Goal: Task Accomplishment & Management: Use online tool/utility

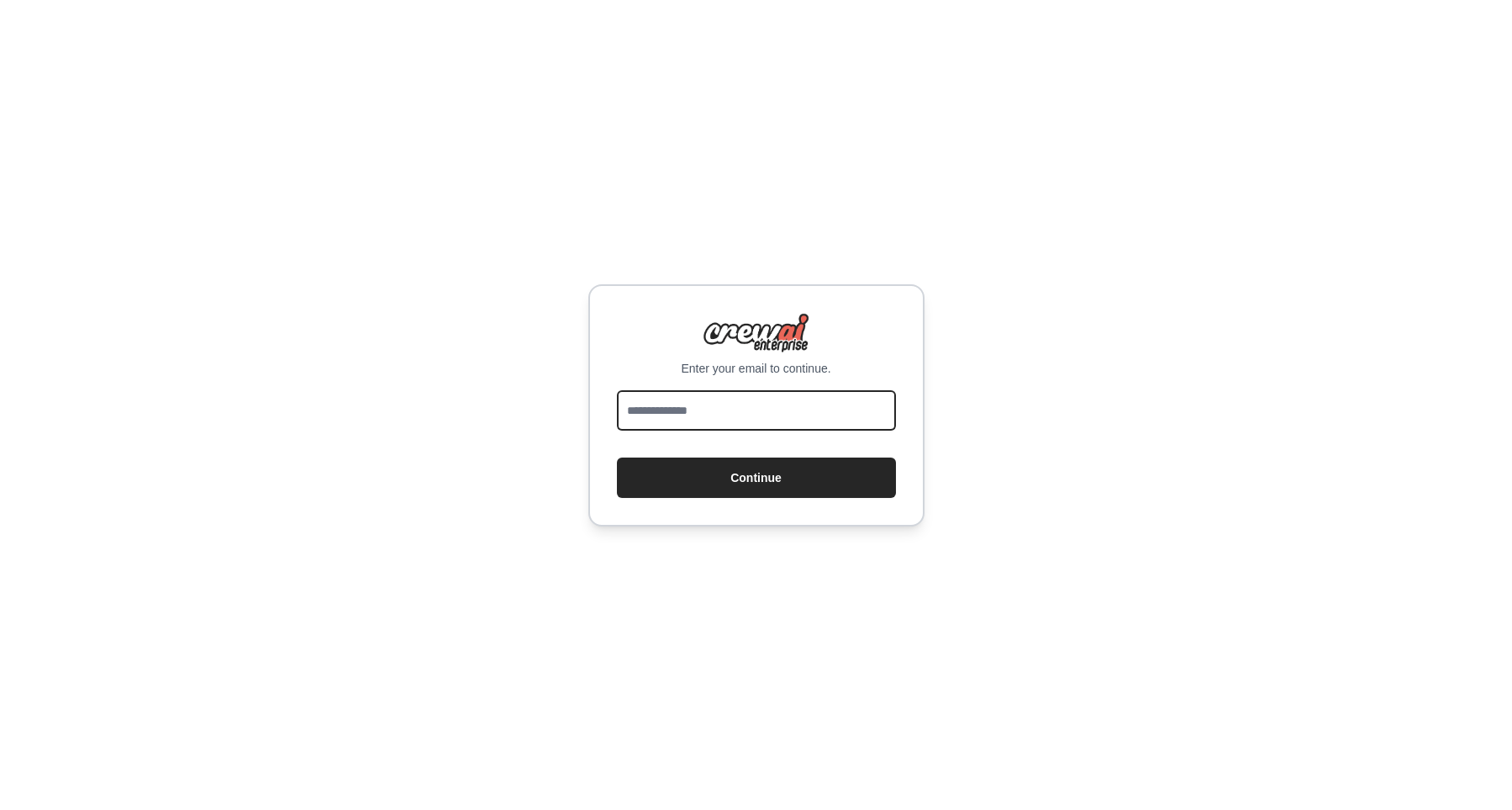
click at [822, 410] on input "email" at bounding box center [756, 410] width 279 height 41
type input "**********"
click at [617, 457] on button "Continue" at bounding box center [756, 478] width 279 height 41
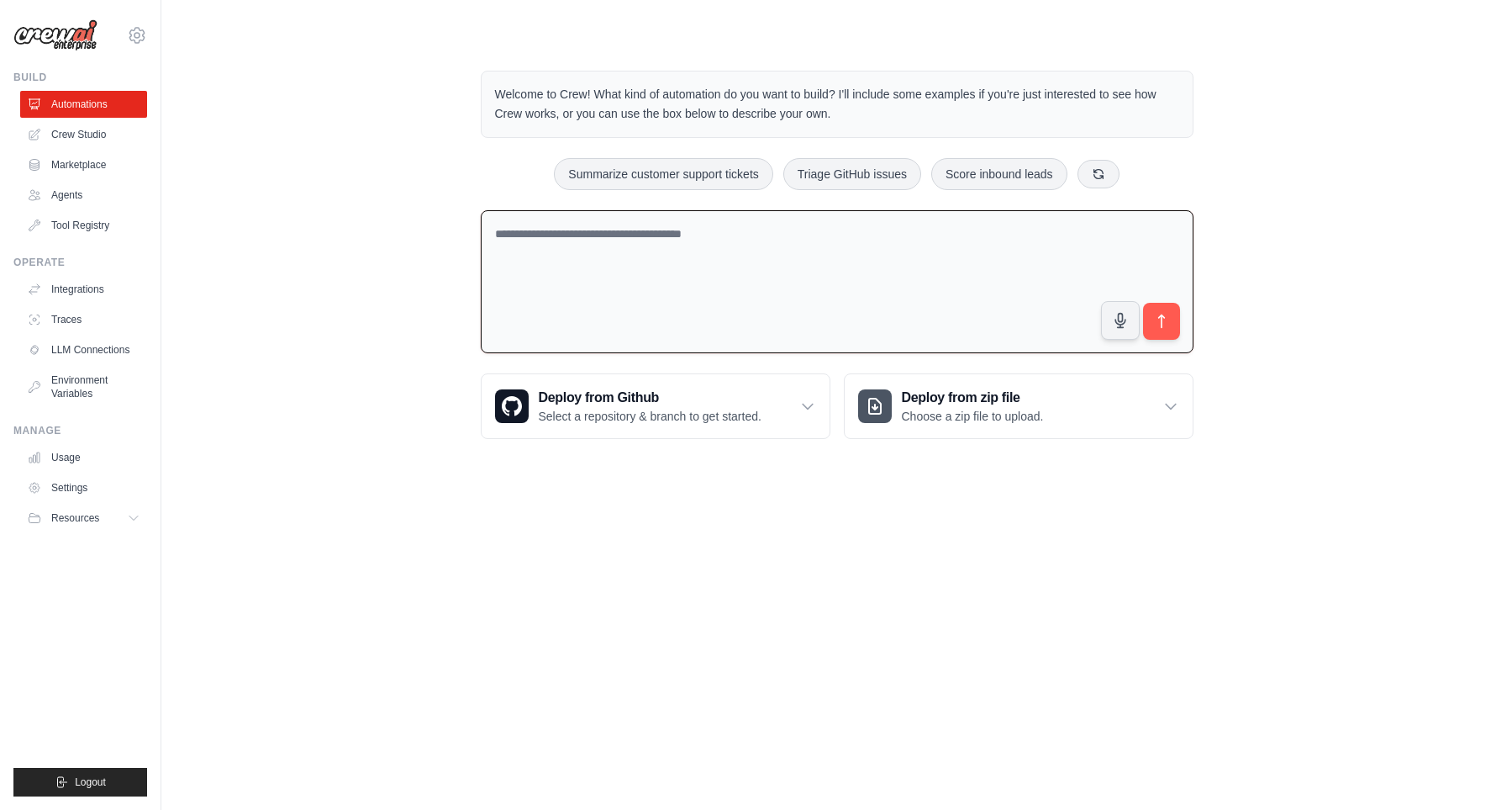
click at [776, 307] on textarea at bounding box center [837, 282] width 713 height 144
type textarea "*"
type textarea "**********"
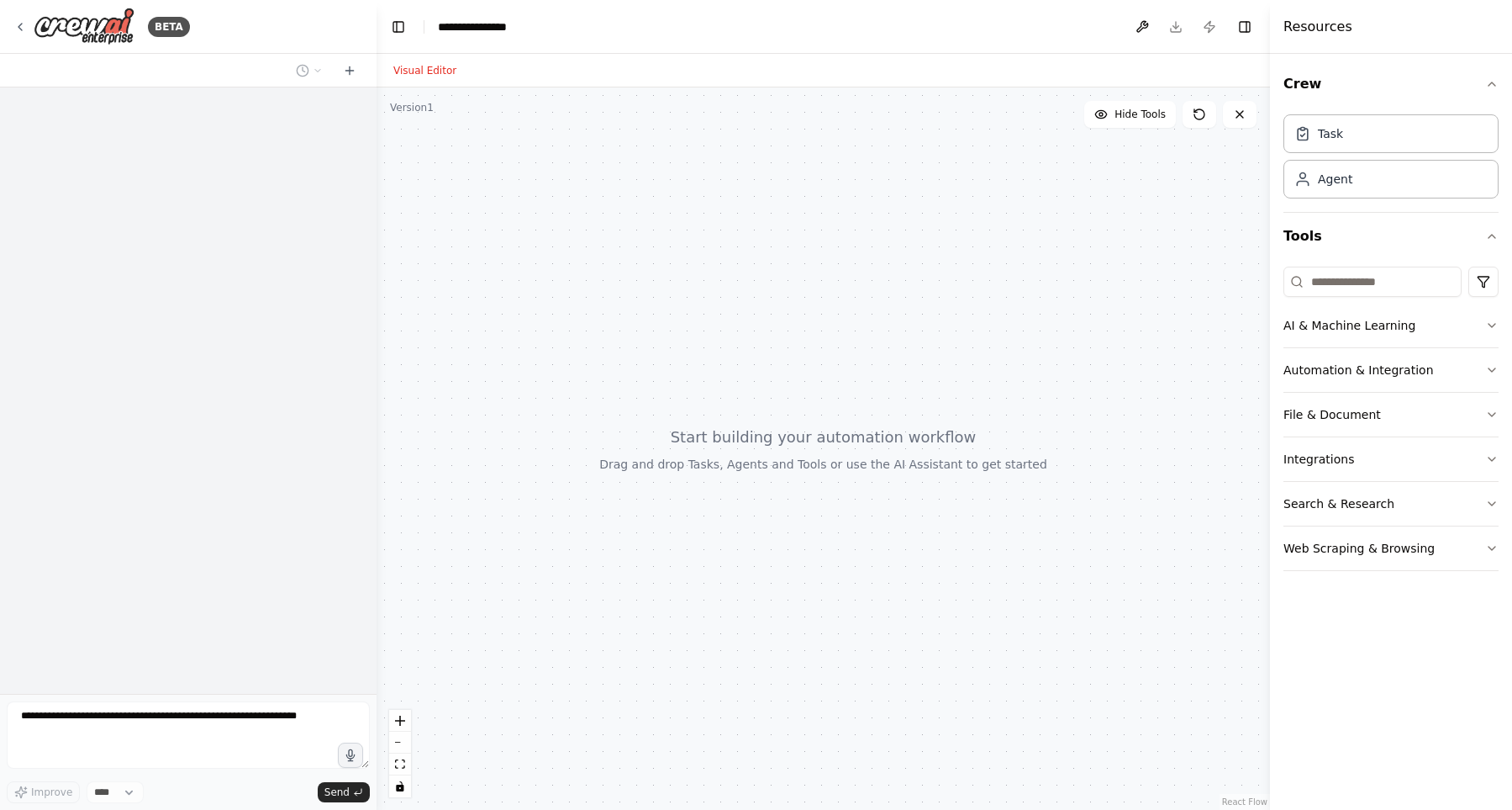
select select "****"
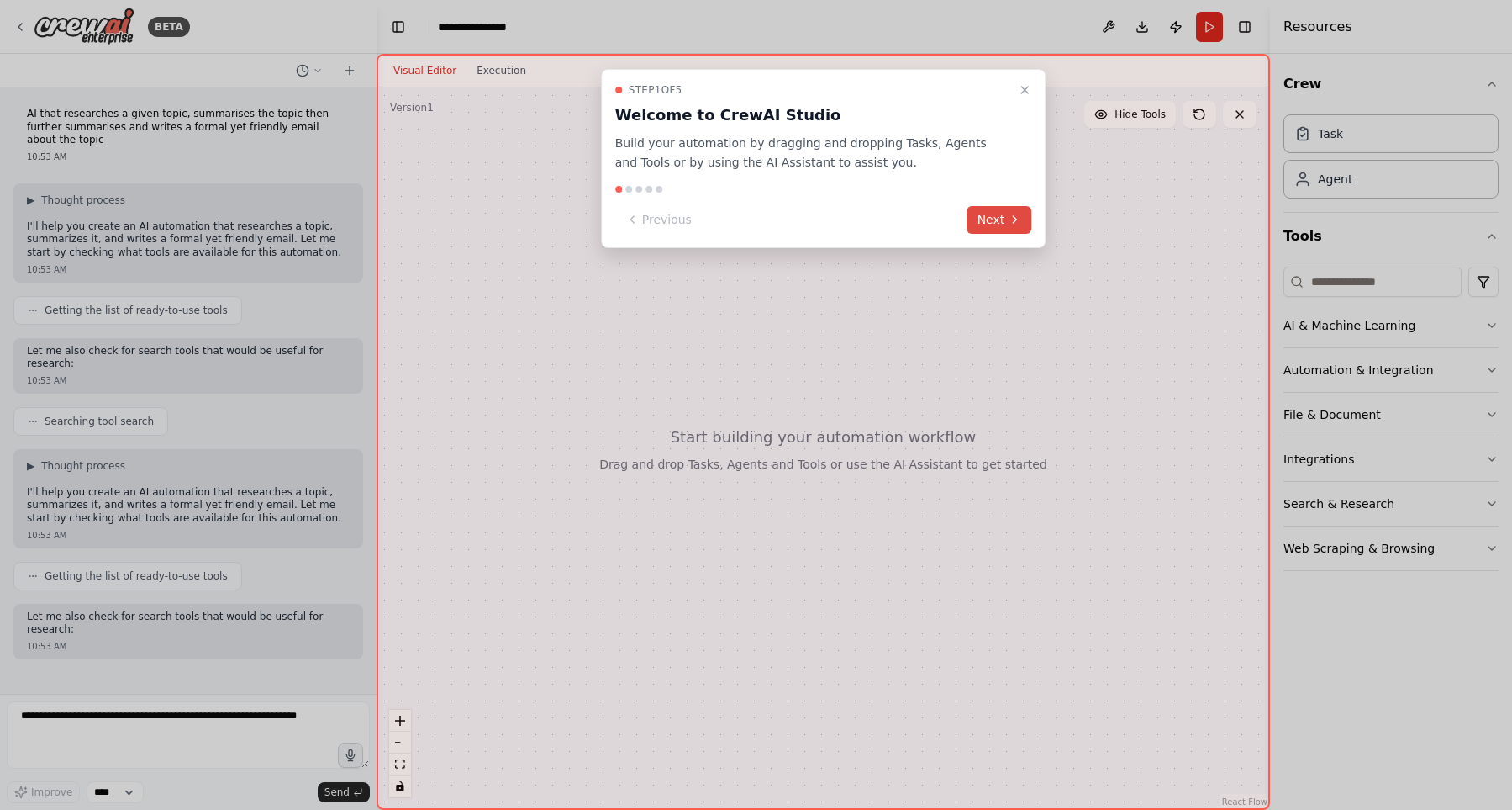
click at [998, 210] on button "Next" at bounding box center [999, 220] width 65 height 27
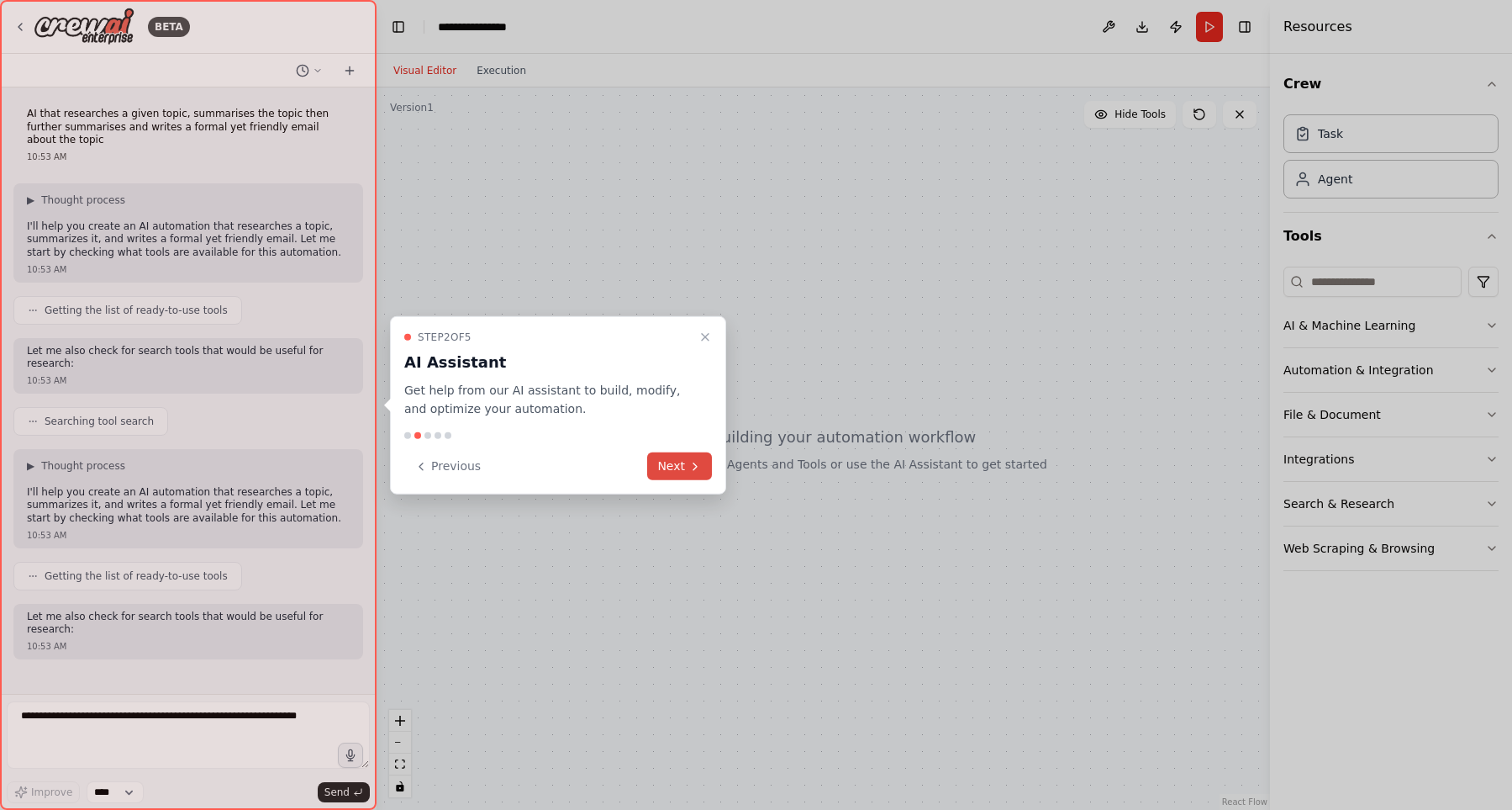
click at [671, 460] on button "Next" at bounding box center [679, 466] width 65 height 27
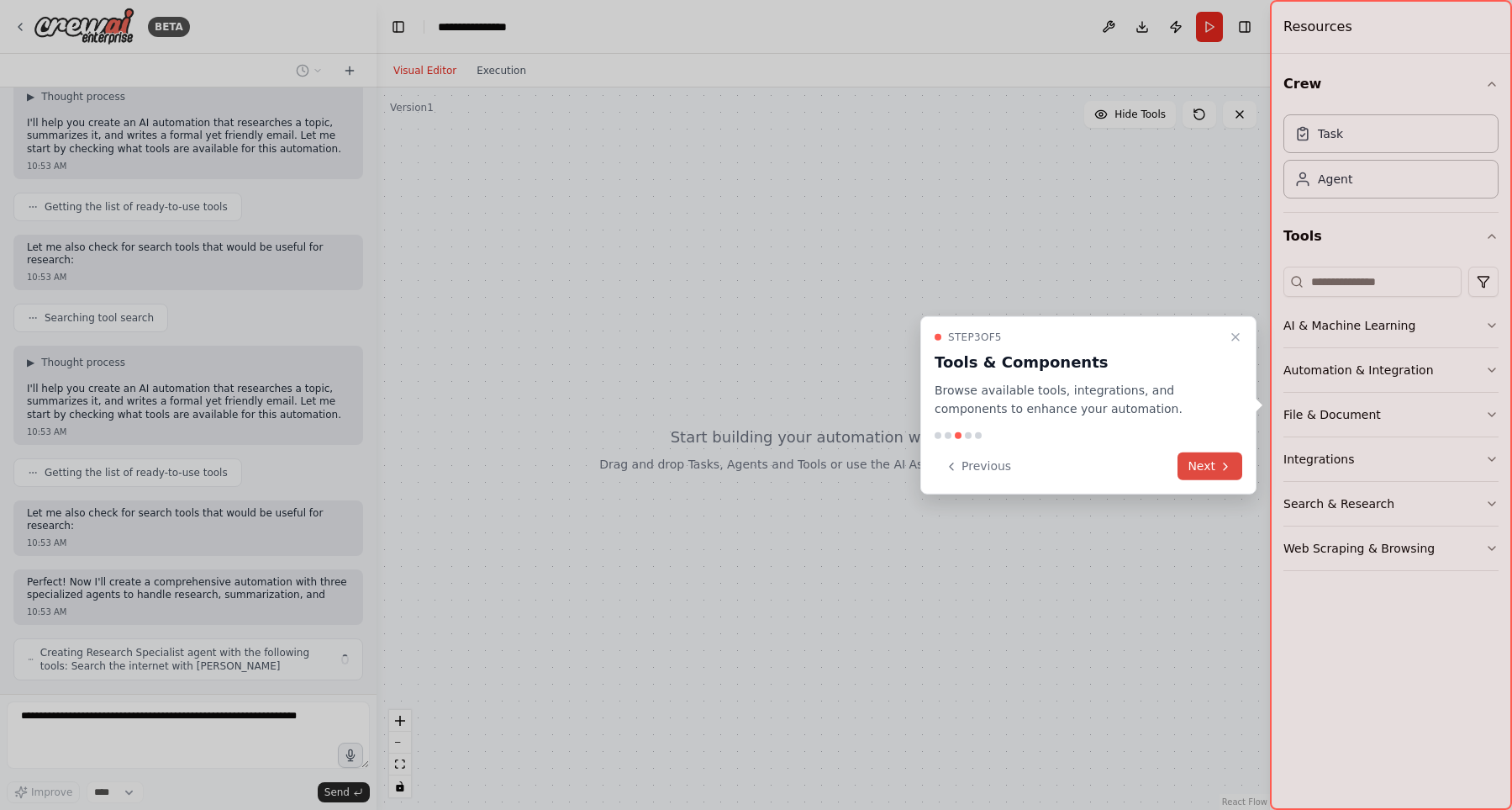
scroll to position [117, 0]
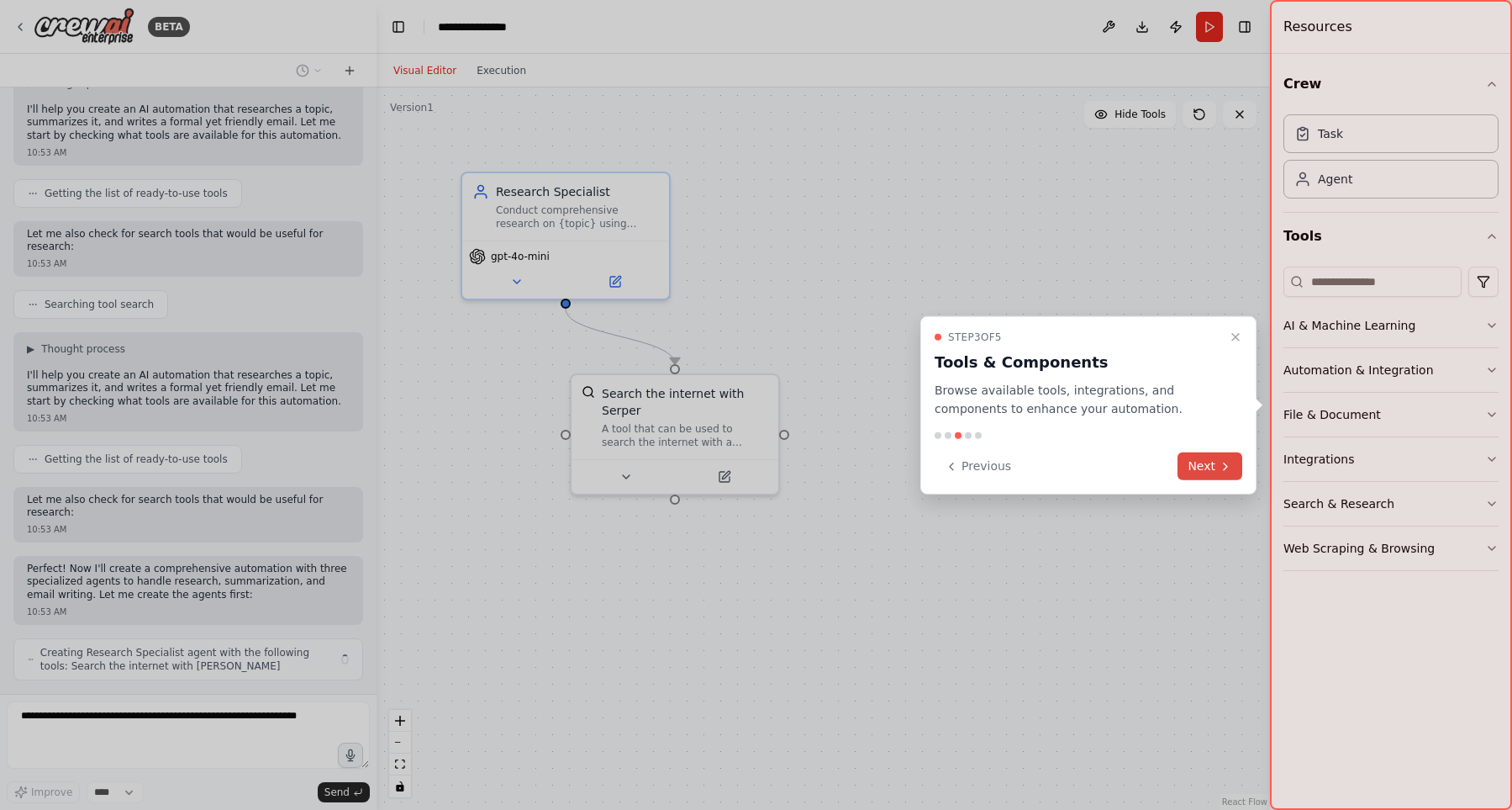
click at [1195, 463] on button "Next" at bounding box center [1210, 466] width 65 height 27
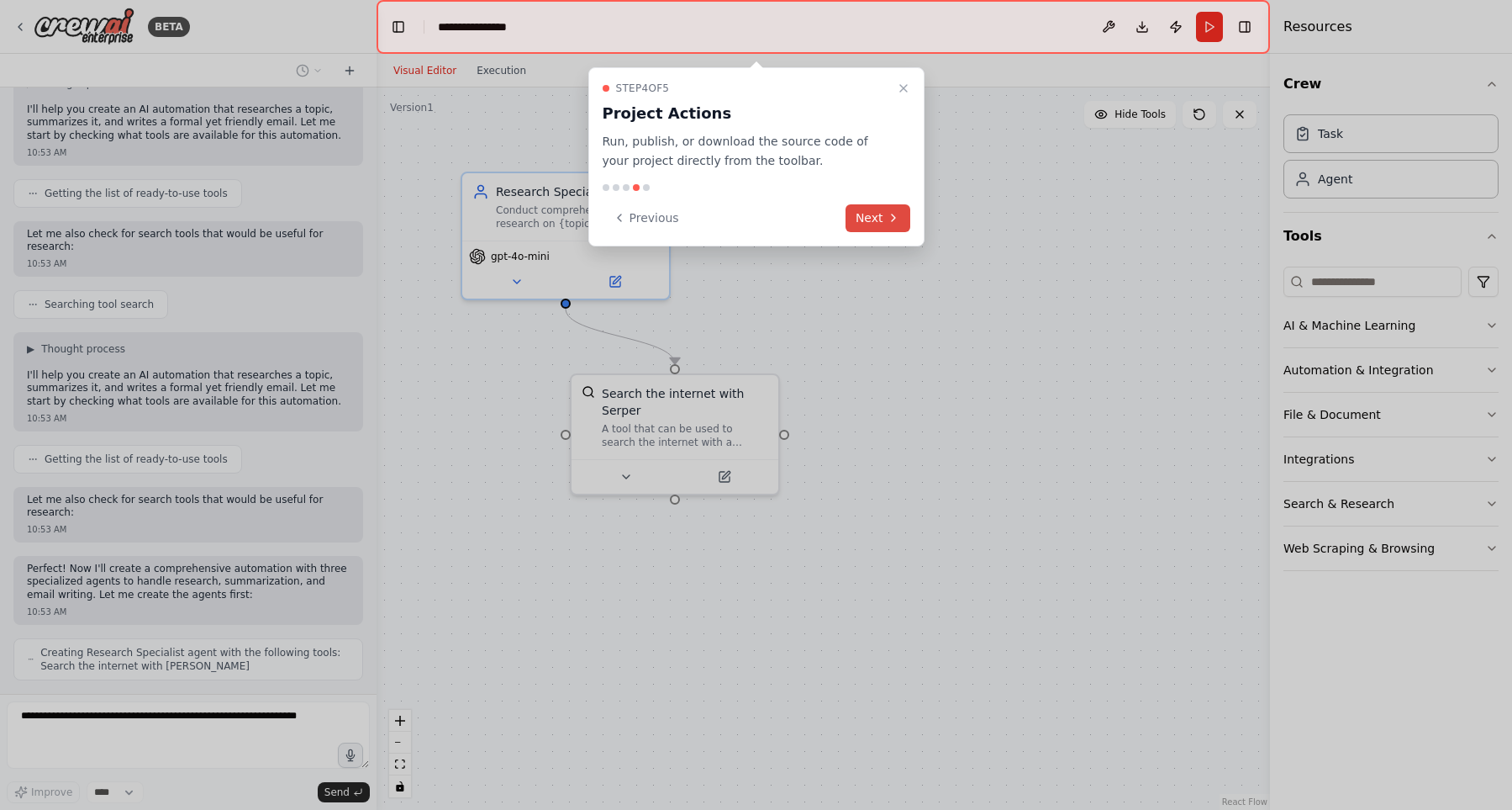
click at [881, 222] on button "Next" at bounding box center [878, 218] width 65 height 27
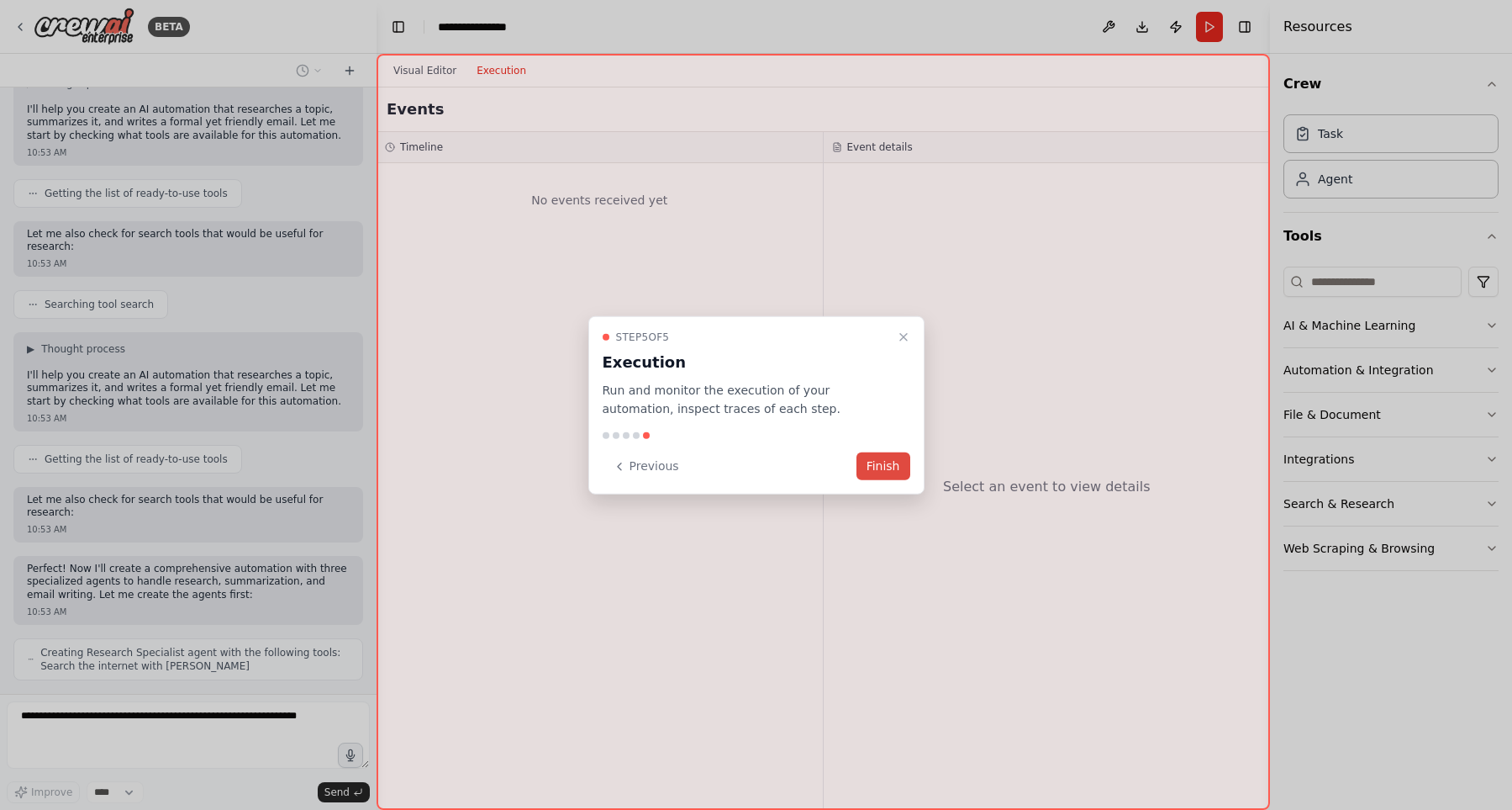
scroll to position [159, 0]
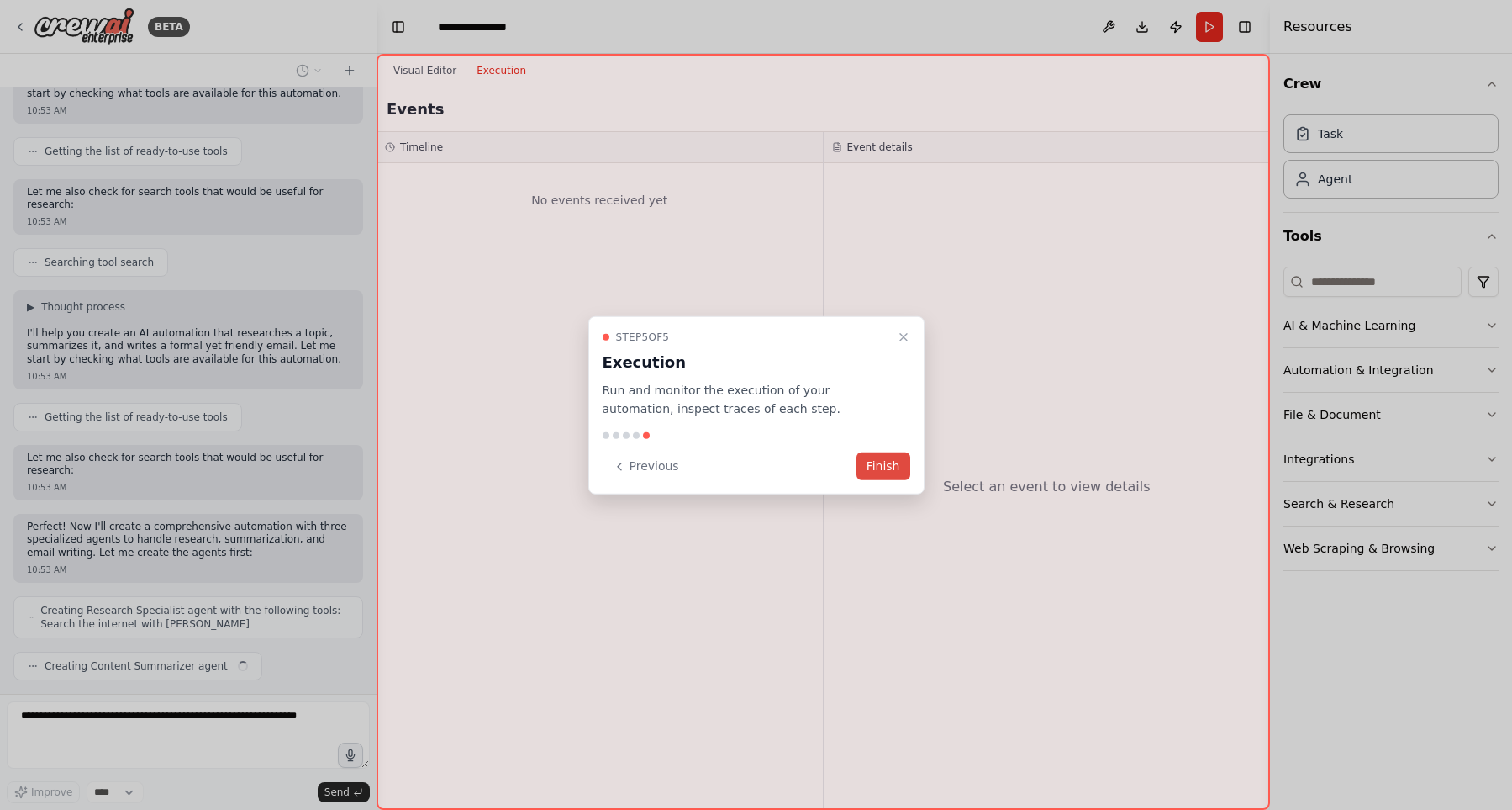
click at [874, 467] on button "Finish" at bounding box center [883, 466] width 54 height 27
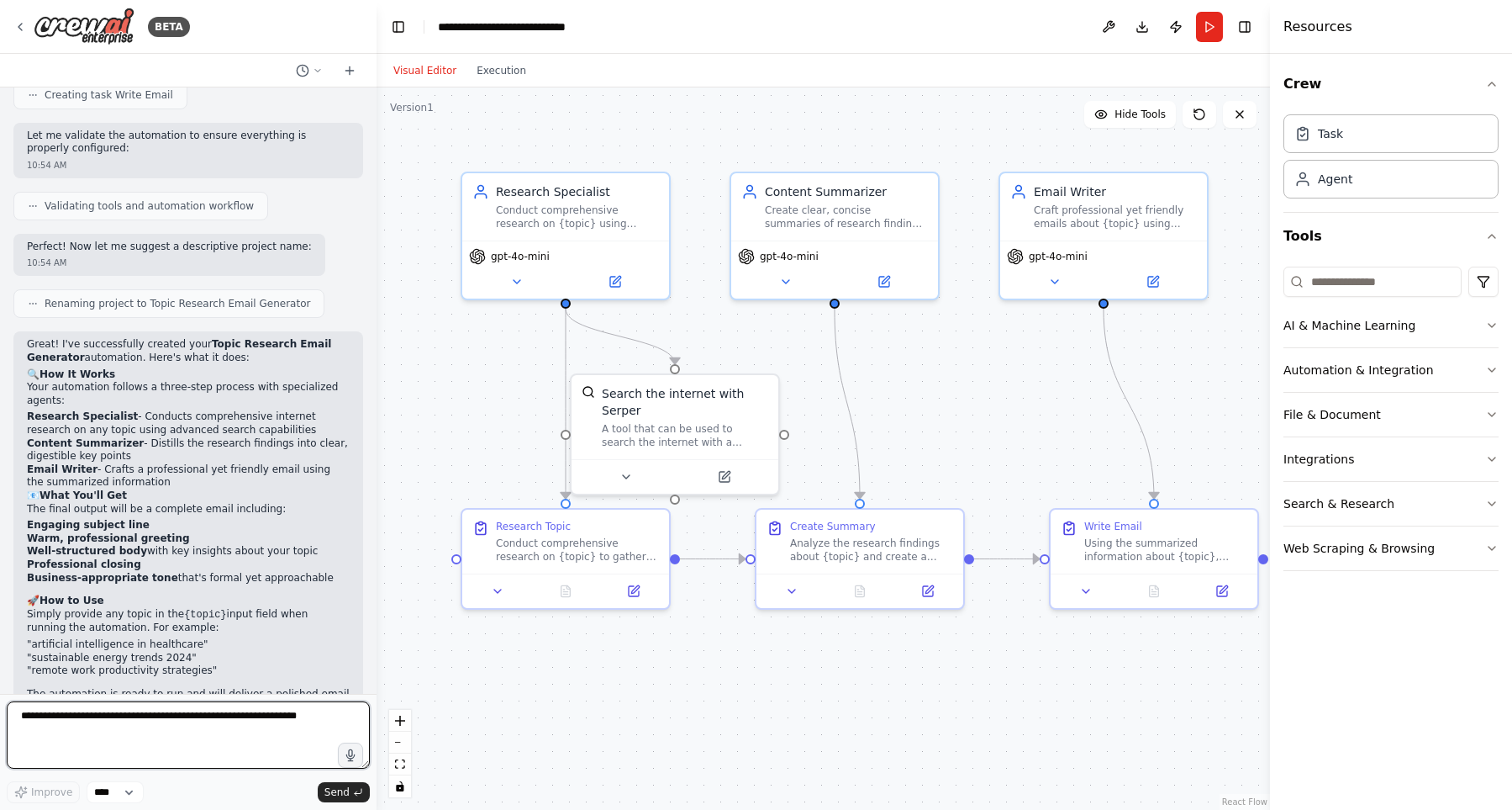
scroll to position [980, 0]
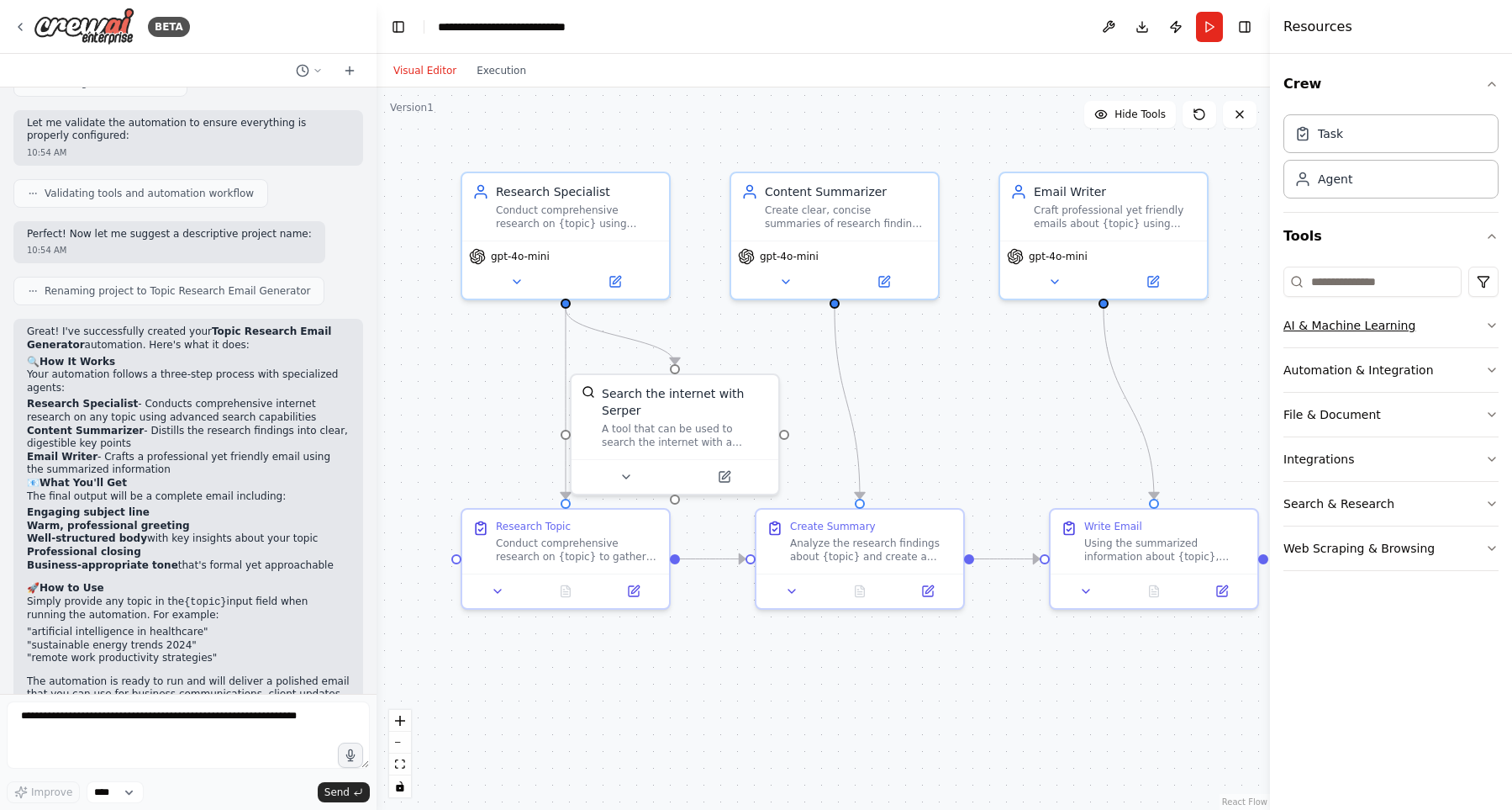
click at [1469, 332] on button "AI & Machine Learning" at bounding box center [1391, 325] width 215 height 43
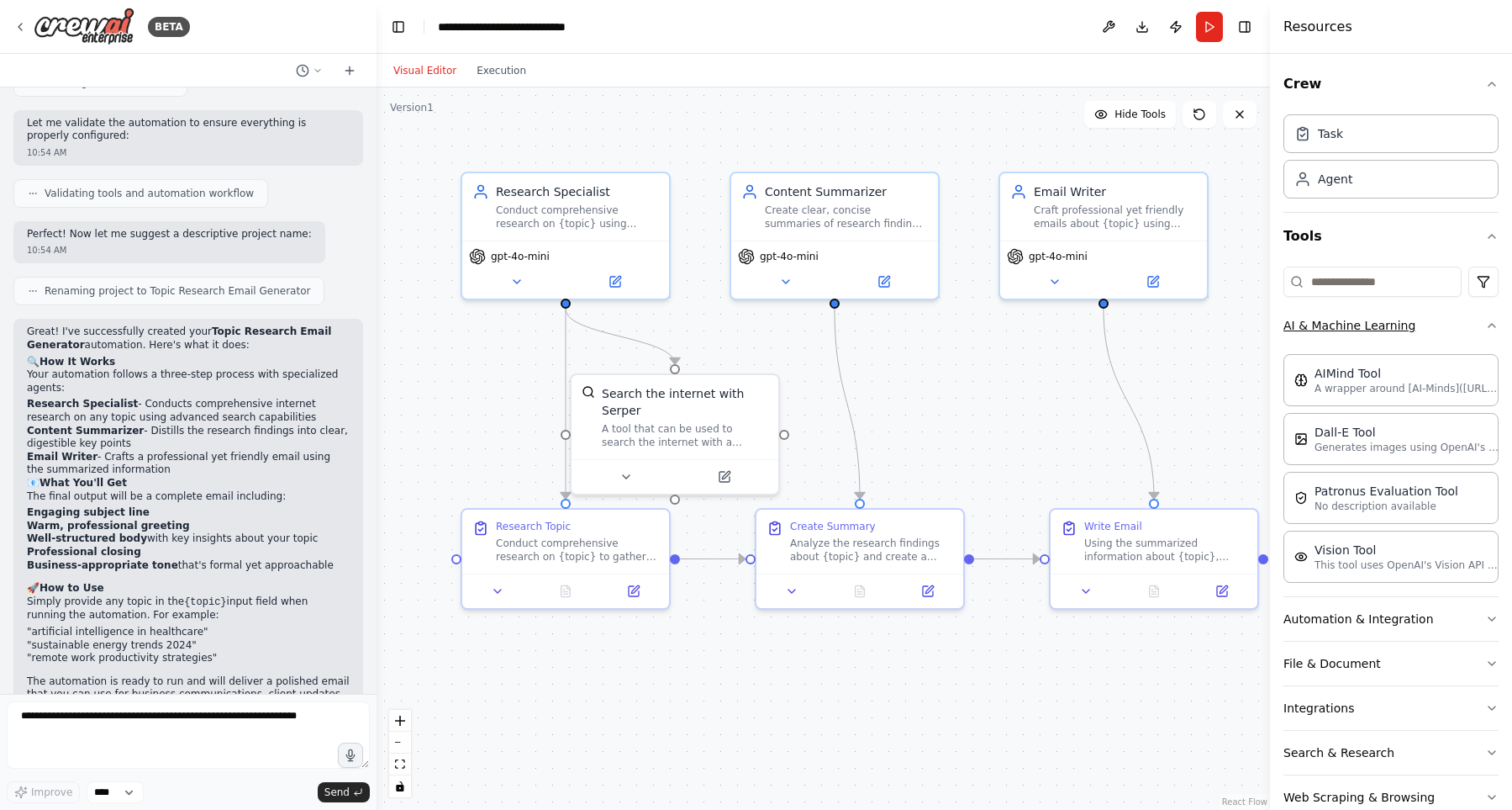
click at [1469, 332] on button "AI & Machine Learning" at bounding box center [1391, 325] width 215 height 43
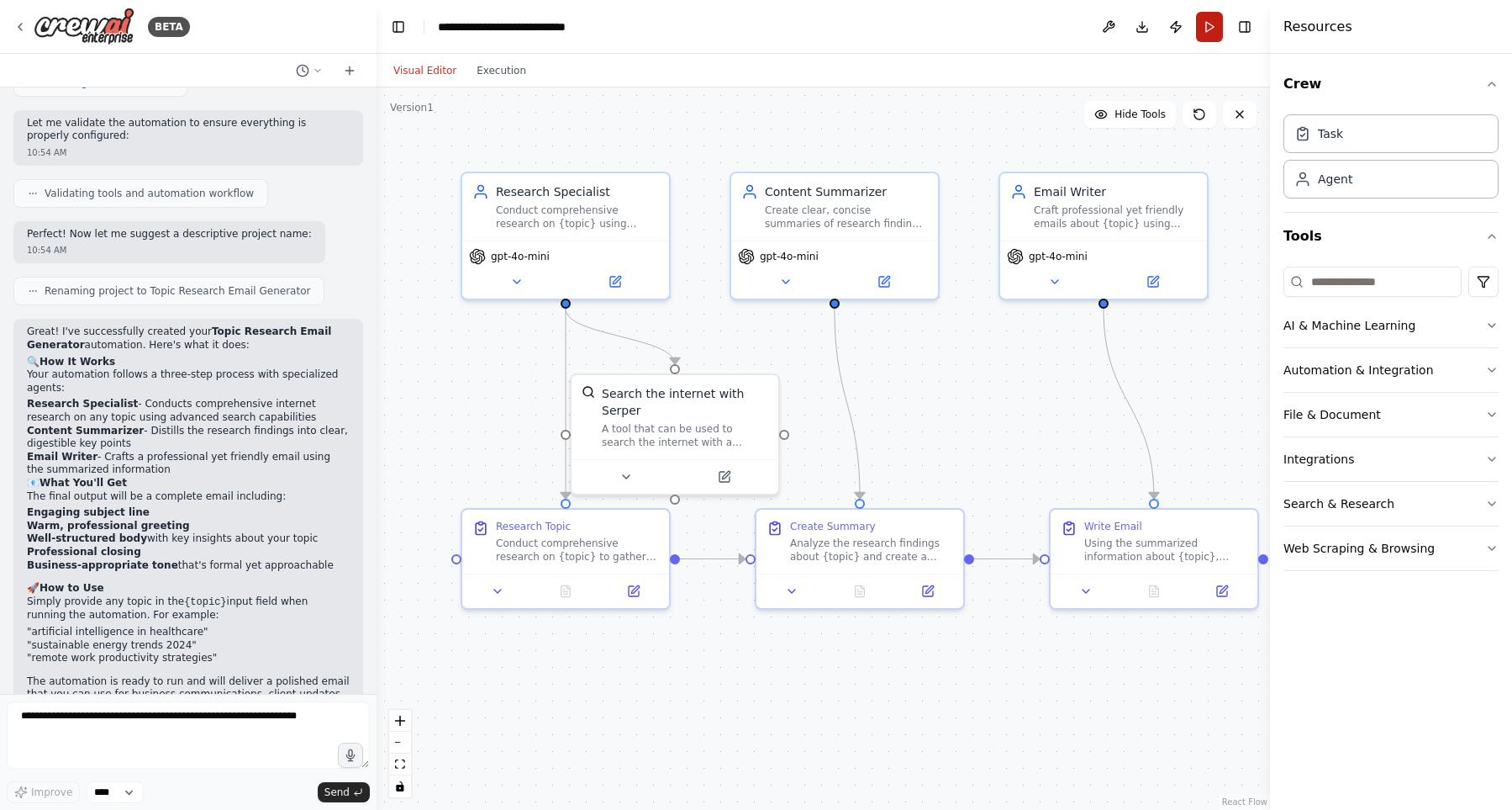
click at [1207, 17] on button "Run" at bounding box center [1210, 27] width 27 height 30
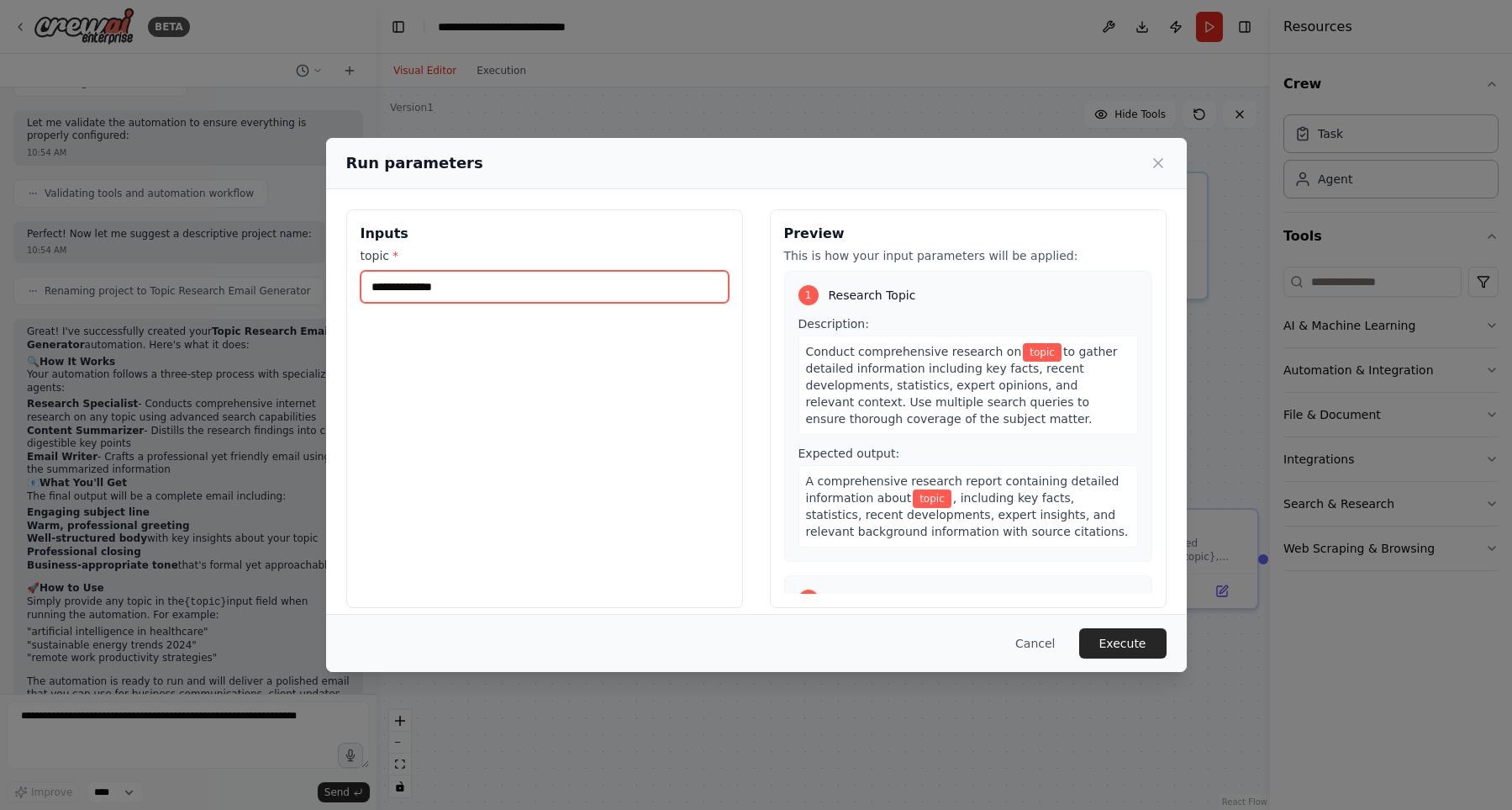
click at [520, 294] on input "topic *" at bounding box center [545, 287] width 368 height 32
type input "**********"
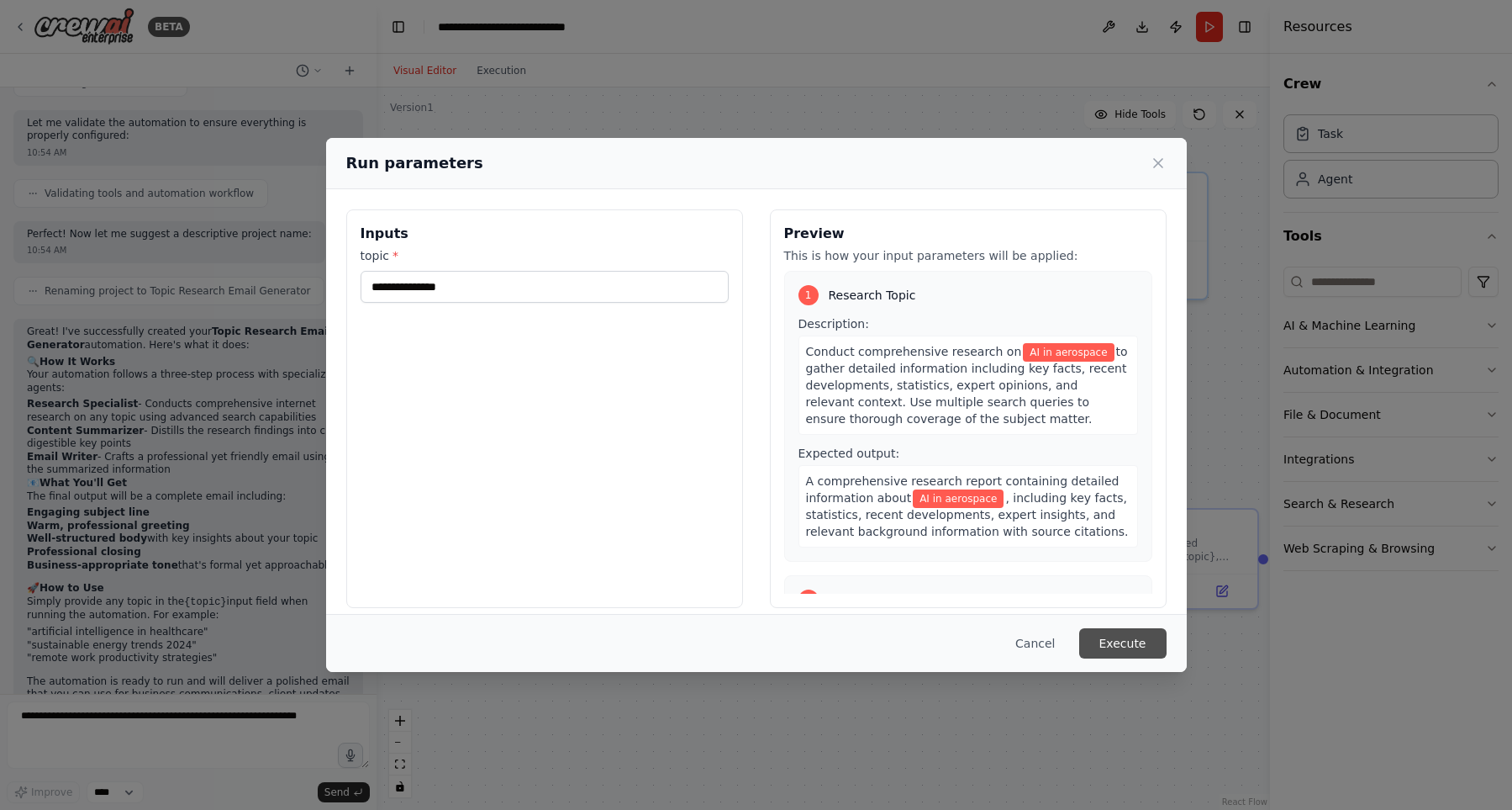
click at [1093, 639] on button "Execute" at bounding box center [1123, 643] width 88 height 30
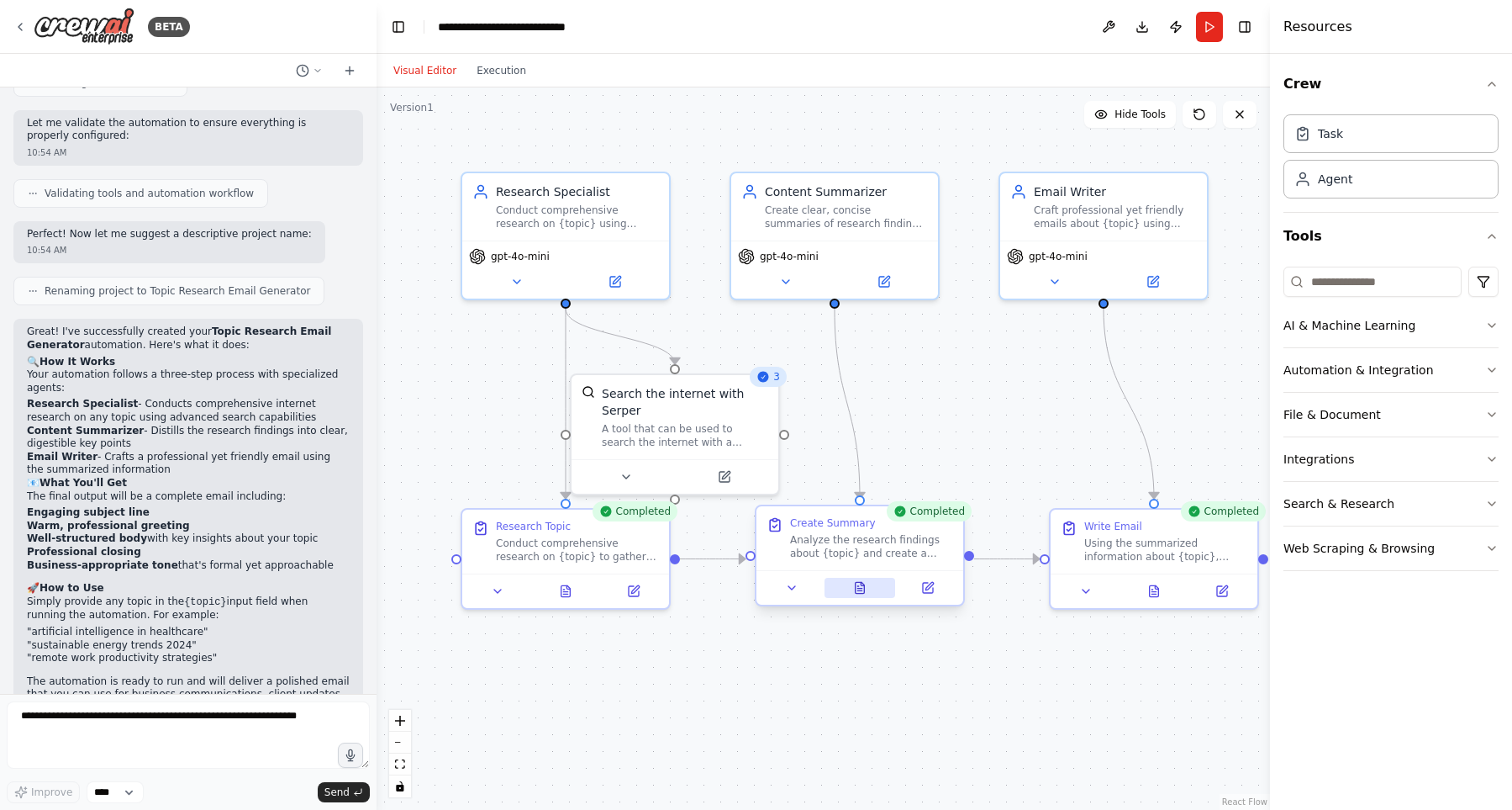
click at [862, 596] on button at bounding box center [860, 588] width 72 height 20
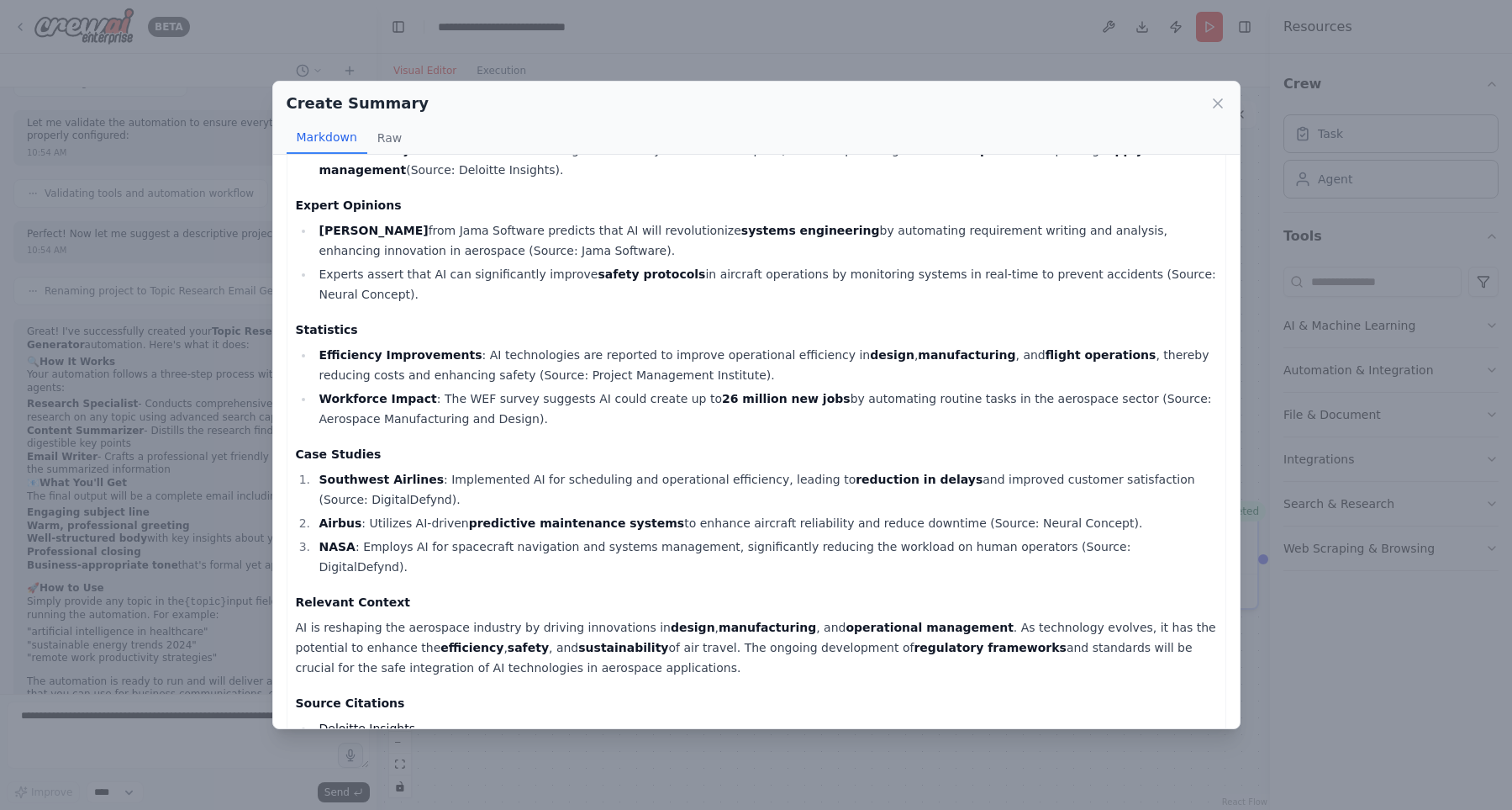
scroll to position [416, 0]
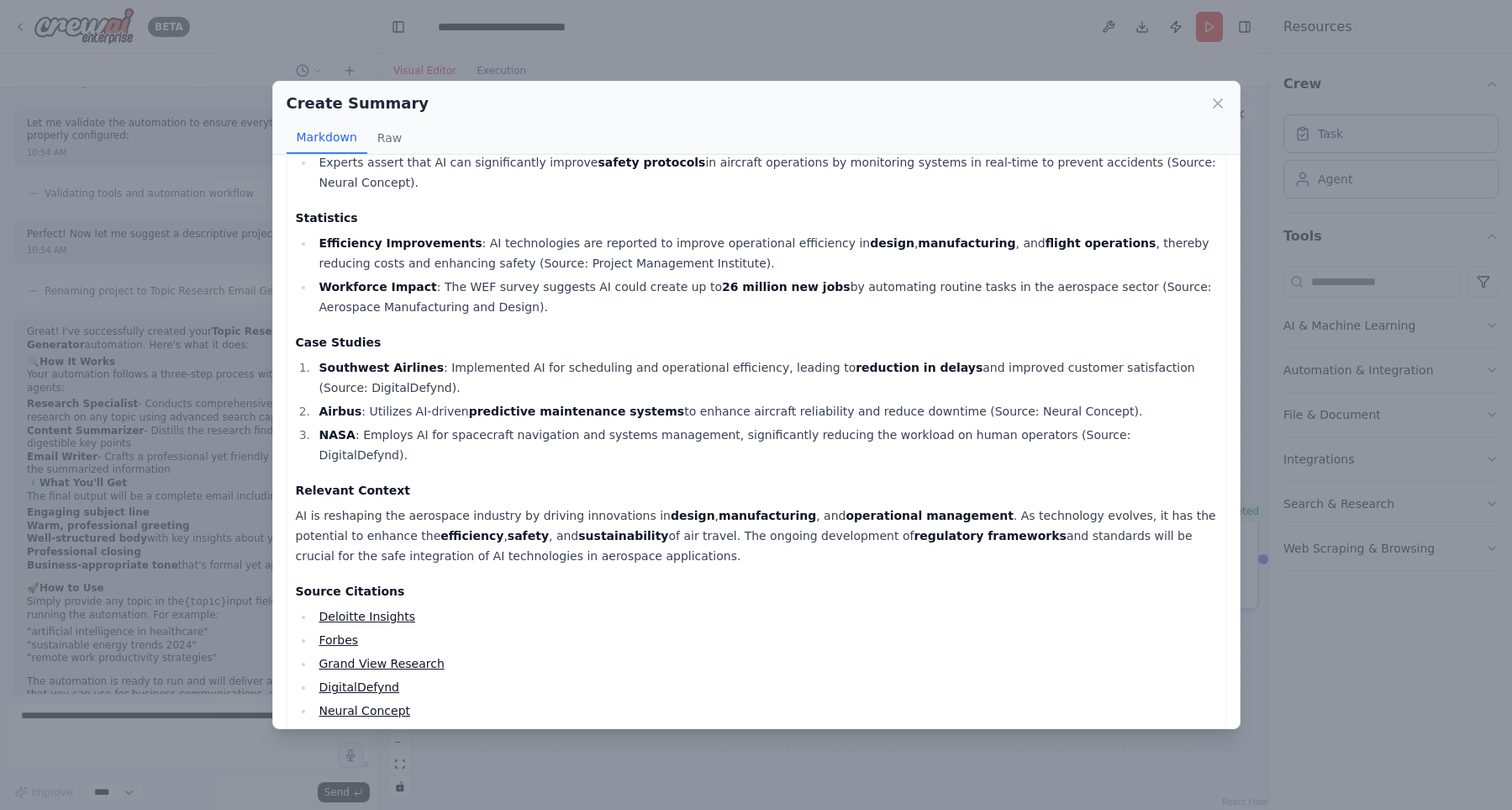
click at [1365, 449] on div "Create Summary Markdown Raw Summary of AI in Aerospace (2025) Key Facts Market …" at bounding box center [756, 405] width 1512 height 810
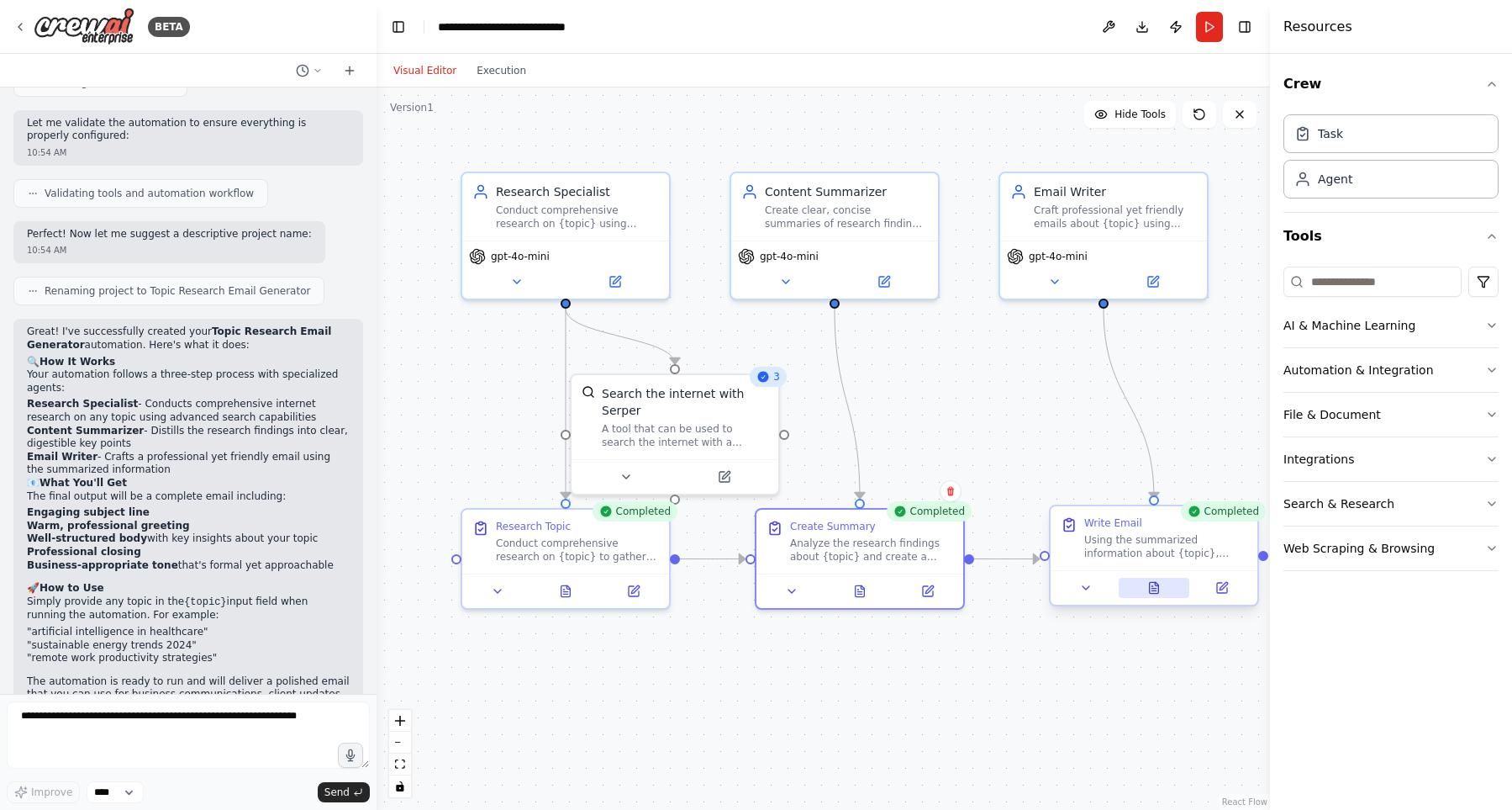
click at [1152, 583] on icon at bounding box center [1154, 588] width 9 height 11
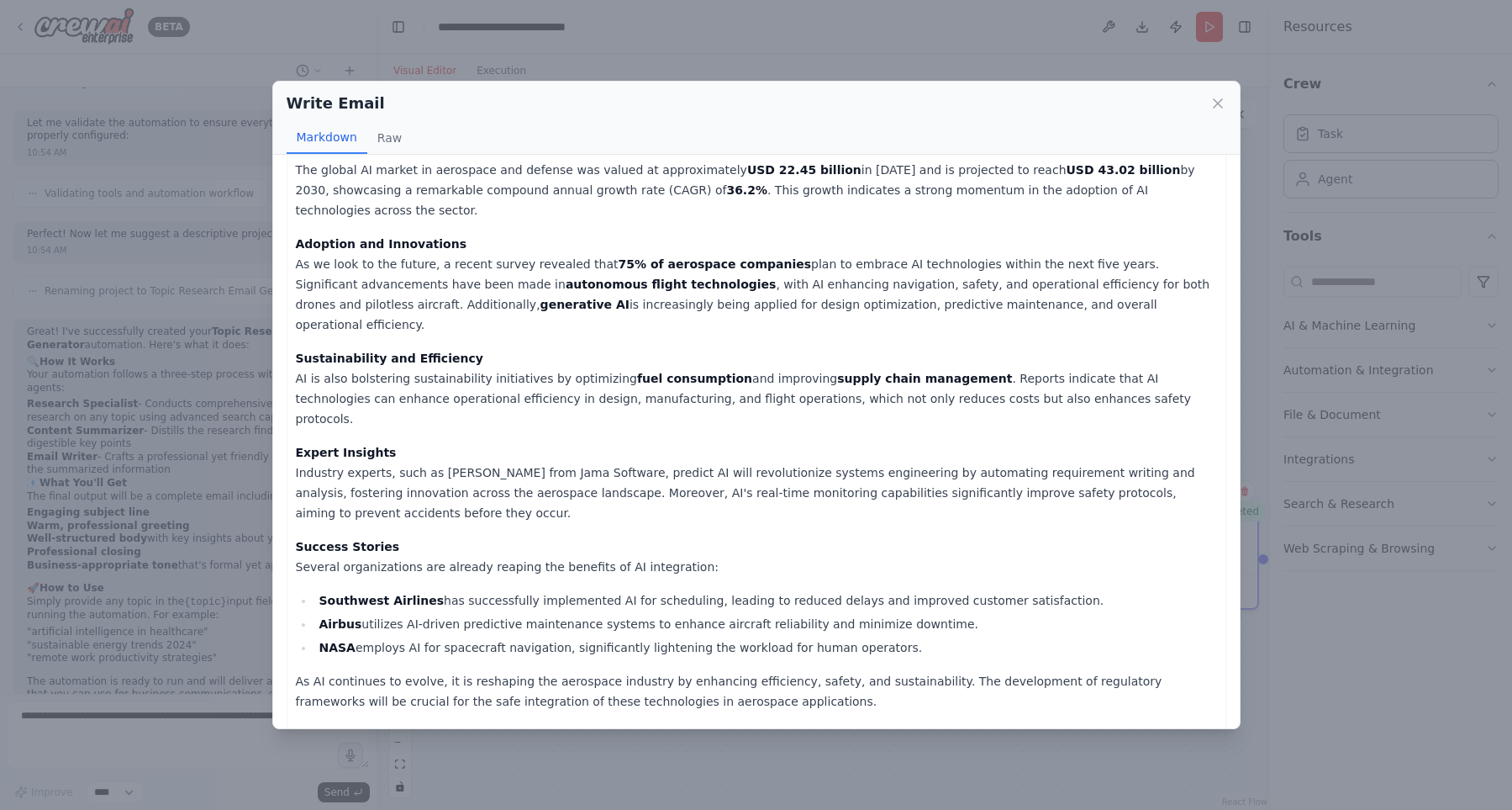
scroll to position [0, 0]
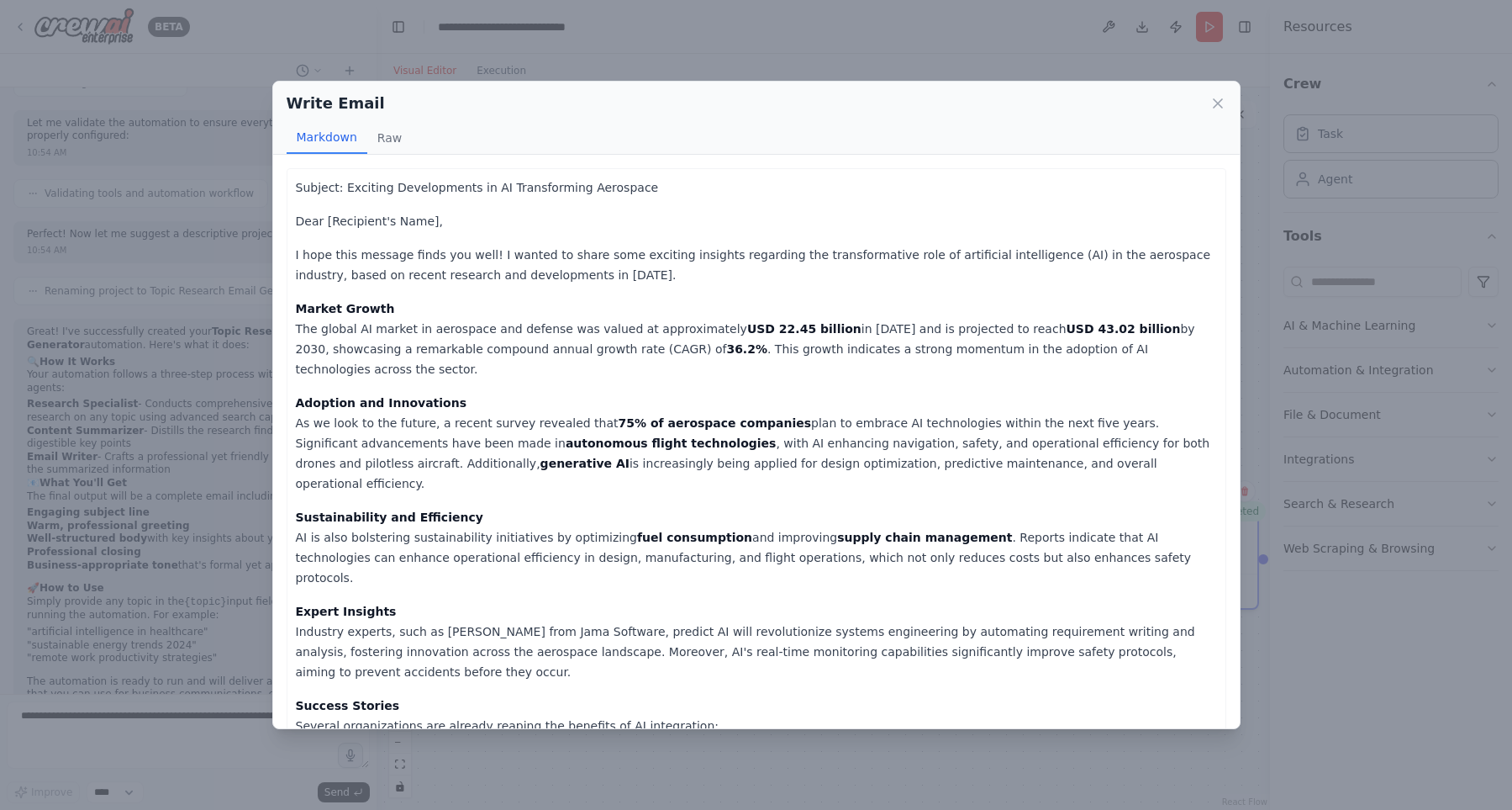
click at [168, 322] on div "Write Email Markdown Raw Subject: Exciting Developments in AI Transforming Aero…" at bounding box center [756, 405] width 1512 height 810
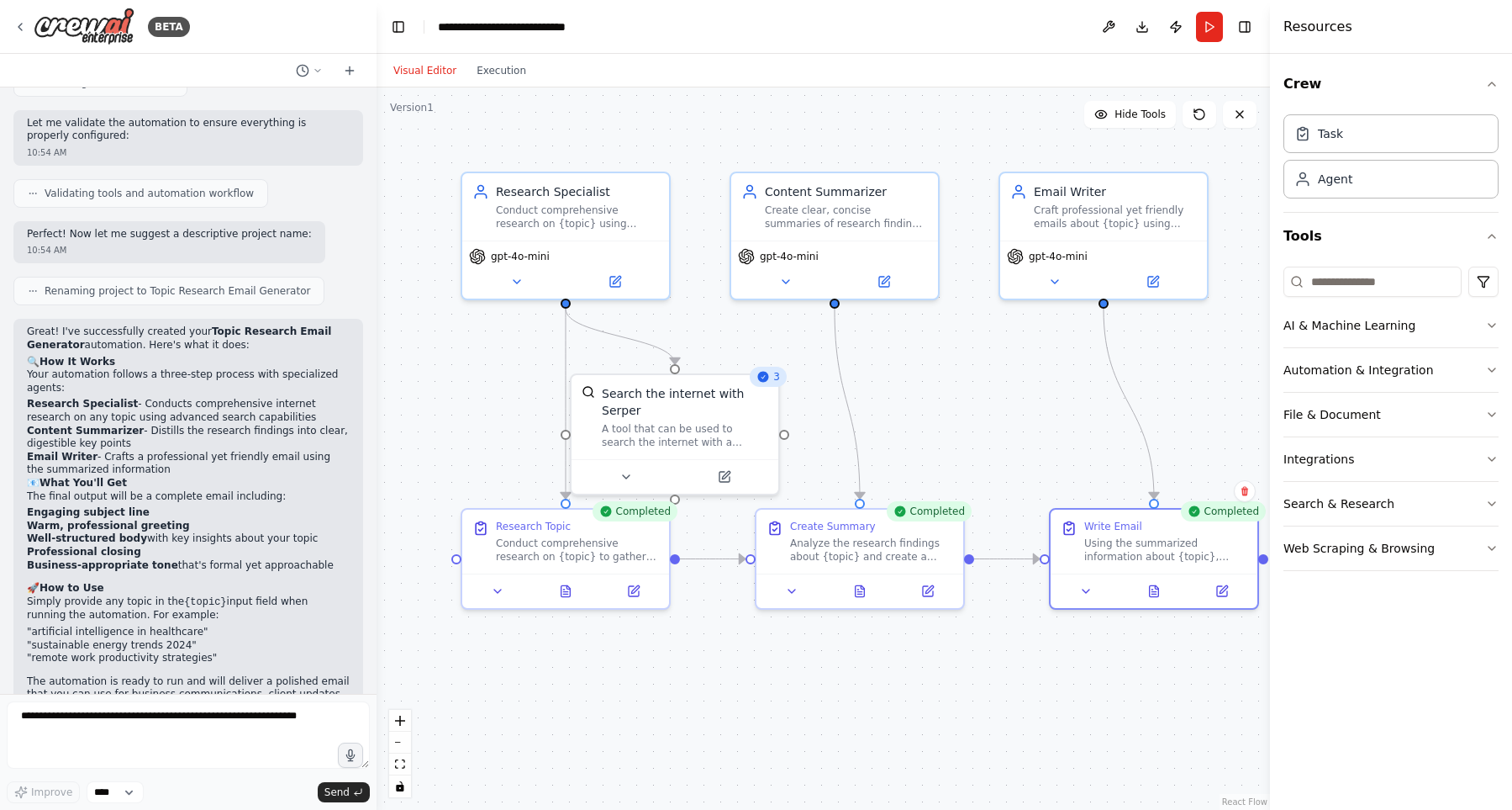
scroll to position [596, 0]
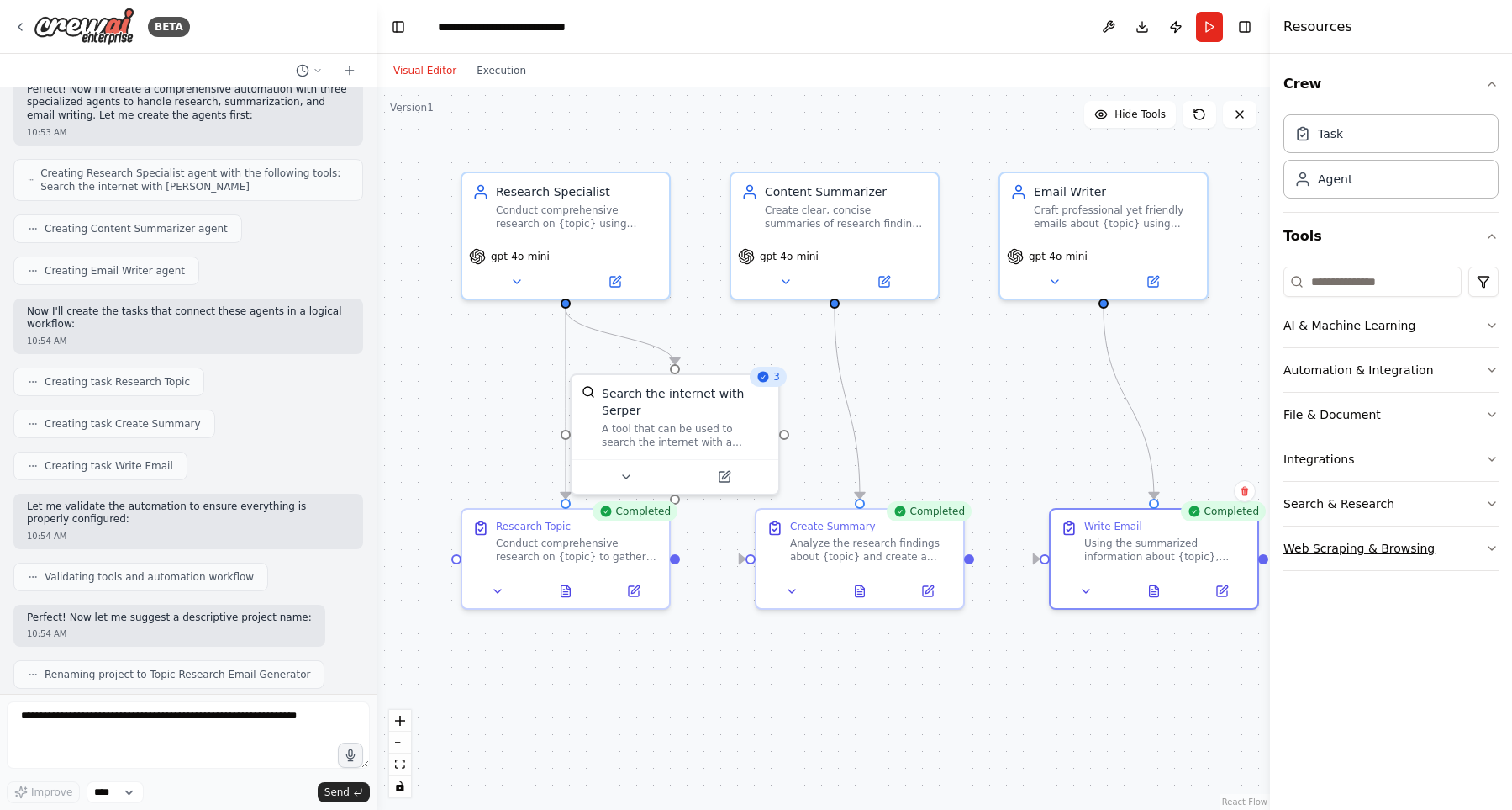
click at [1442, 547] on button "Web Scraping & Browsing" at bounding box center [1391, 548] width 215 height 43
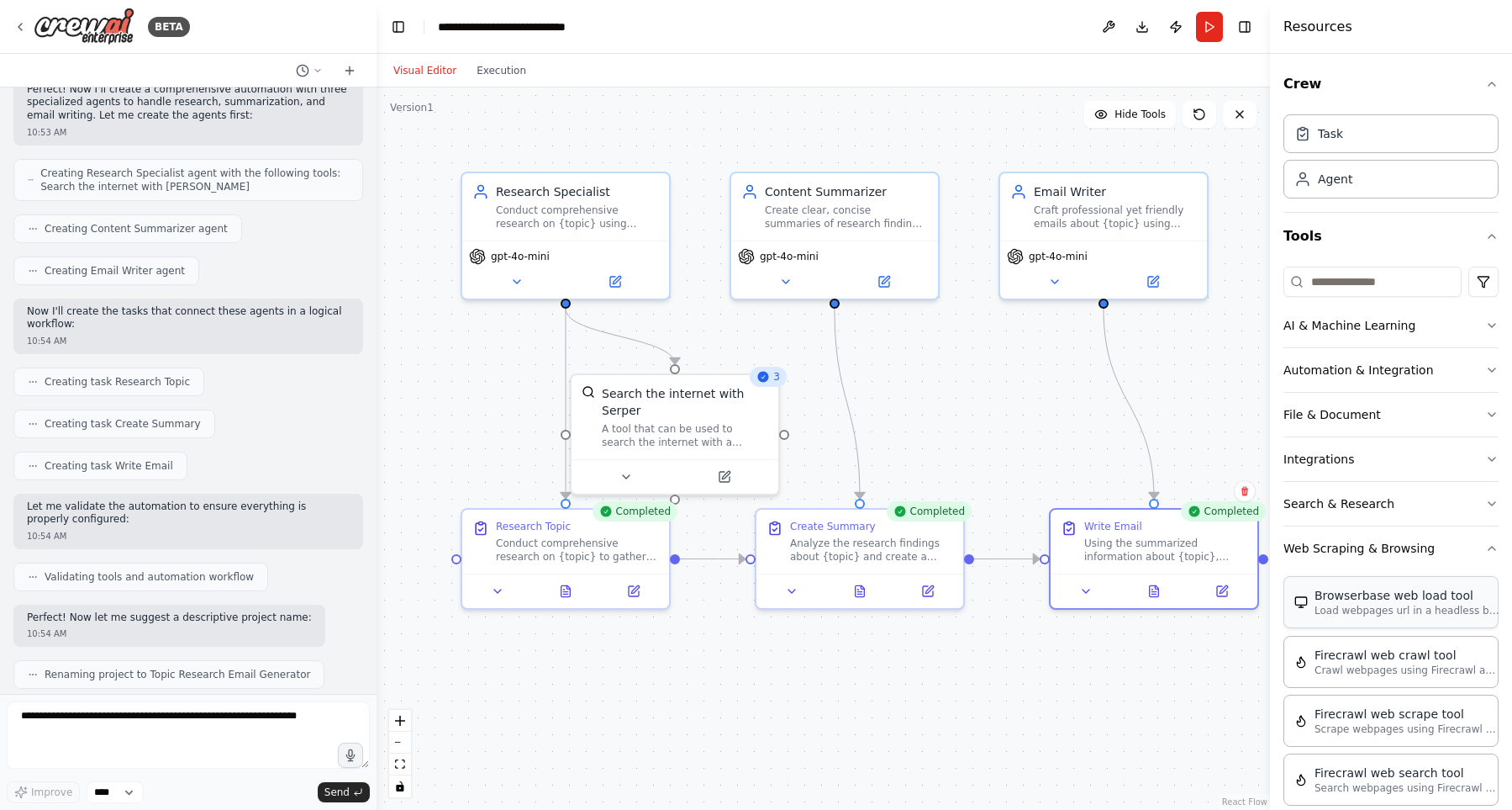
click at [1428, 593] on div "Browserbase web load tool" at bounding box center [1407, 595] width 185 height 17
click at [1430, 548] on button "Web Scraping & Browsing" at bounding box center [1391, 548] width 215 height 43
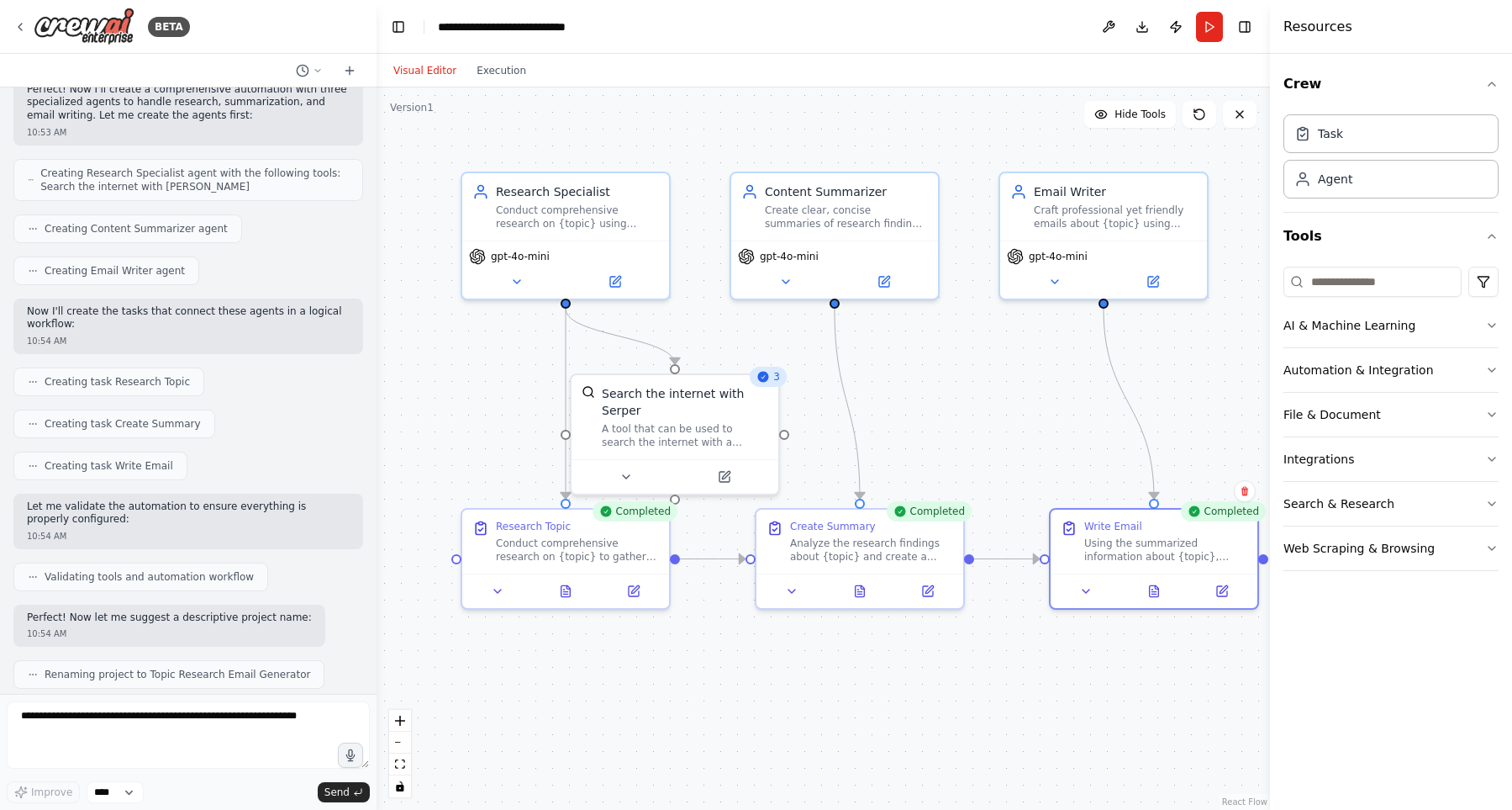
click at [1438, 481] on div "Integrations" at bounding box center [1391, 460] width 215 height 44
click at [1441, 498] on button "Search & Research" at bounding box center [1391, 503] width 215 height 43
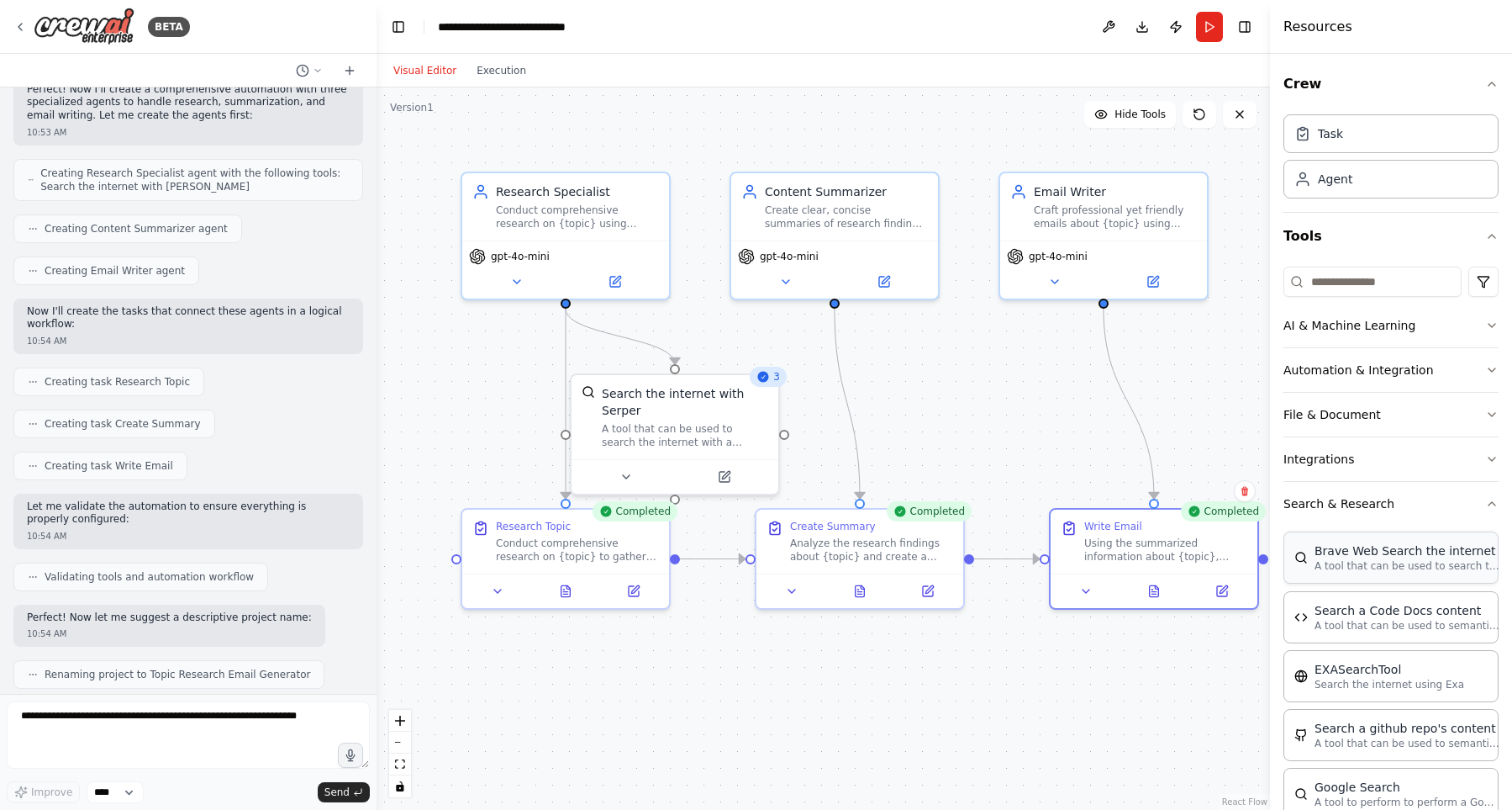
click at [1403, 580] on div "Brave Web Search the internet A tool that can be used to search the internet wi…" at bounding box center [1391, 557] width 215 height 52
click at [1423, 502] on button "Search & Research" at bounding box center [1391, 503] width 215 height 43
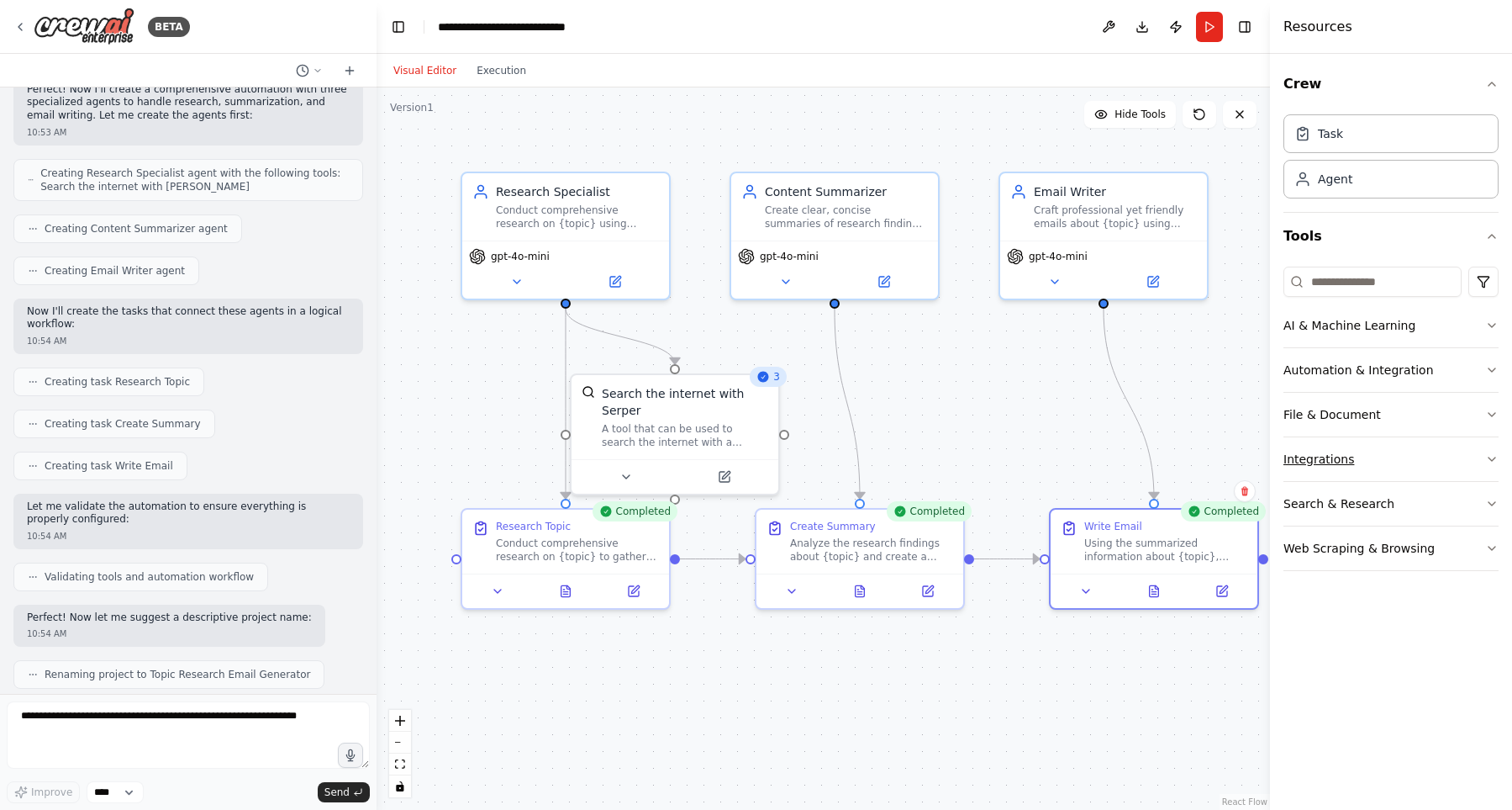
click at [1416, 450] on button "Integrations" at bounding box center [1391, 459] width 215 height 43
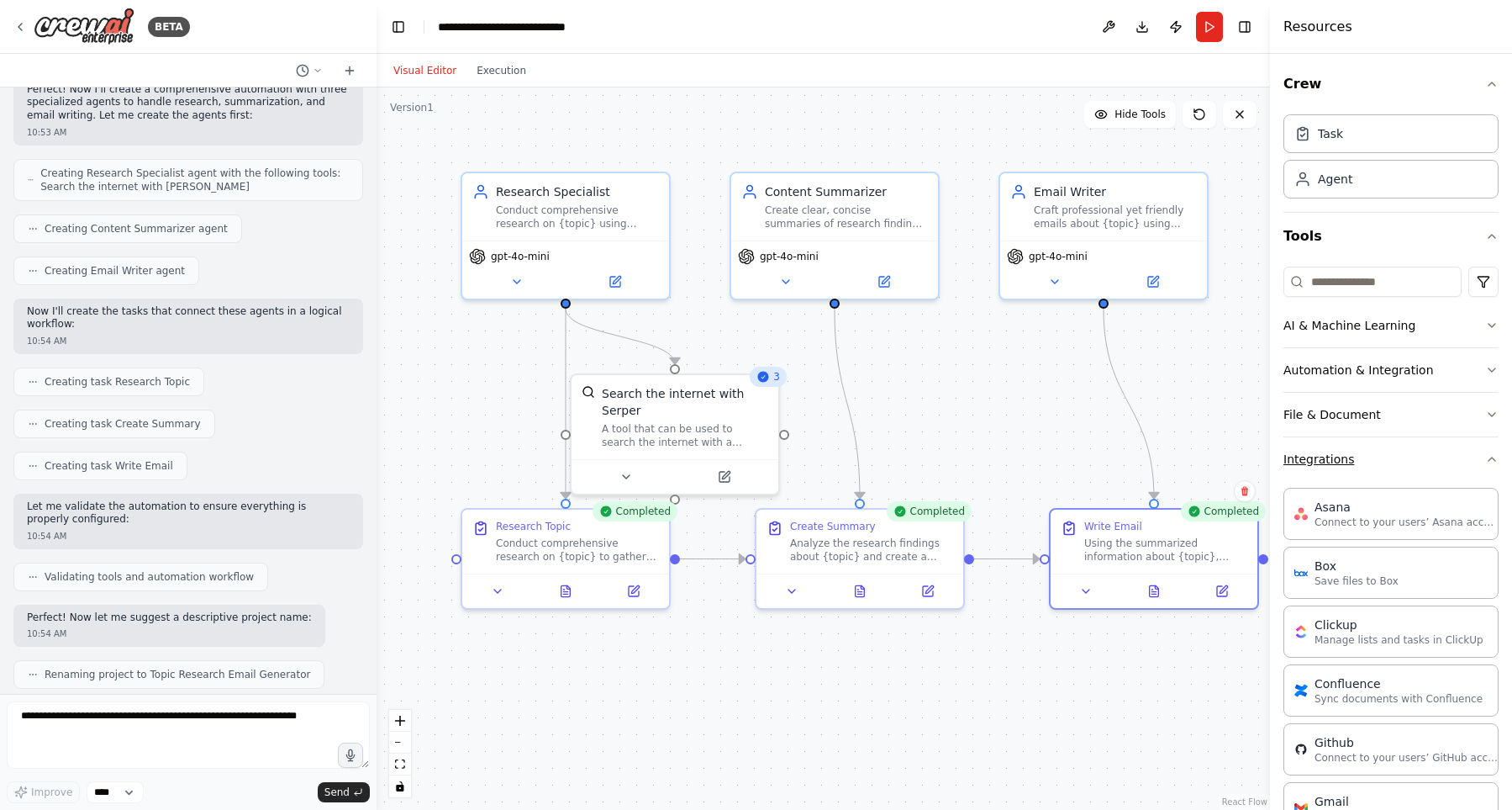
click at [1399, 454] on button "Integrations" at bounding box center [1391, 459] width 215 height 43
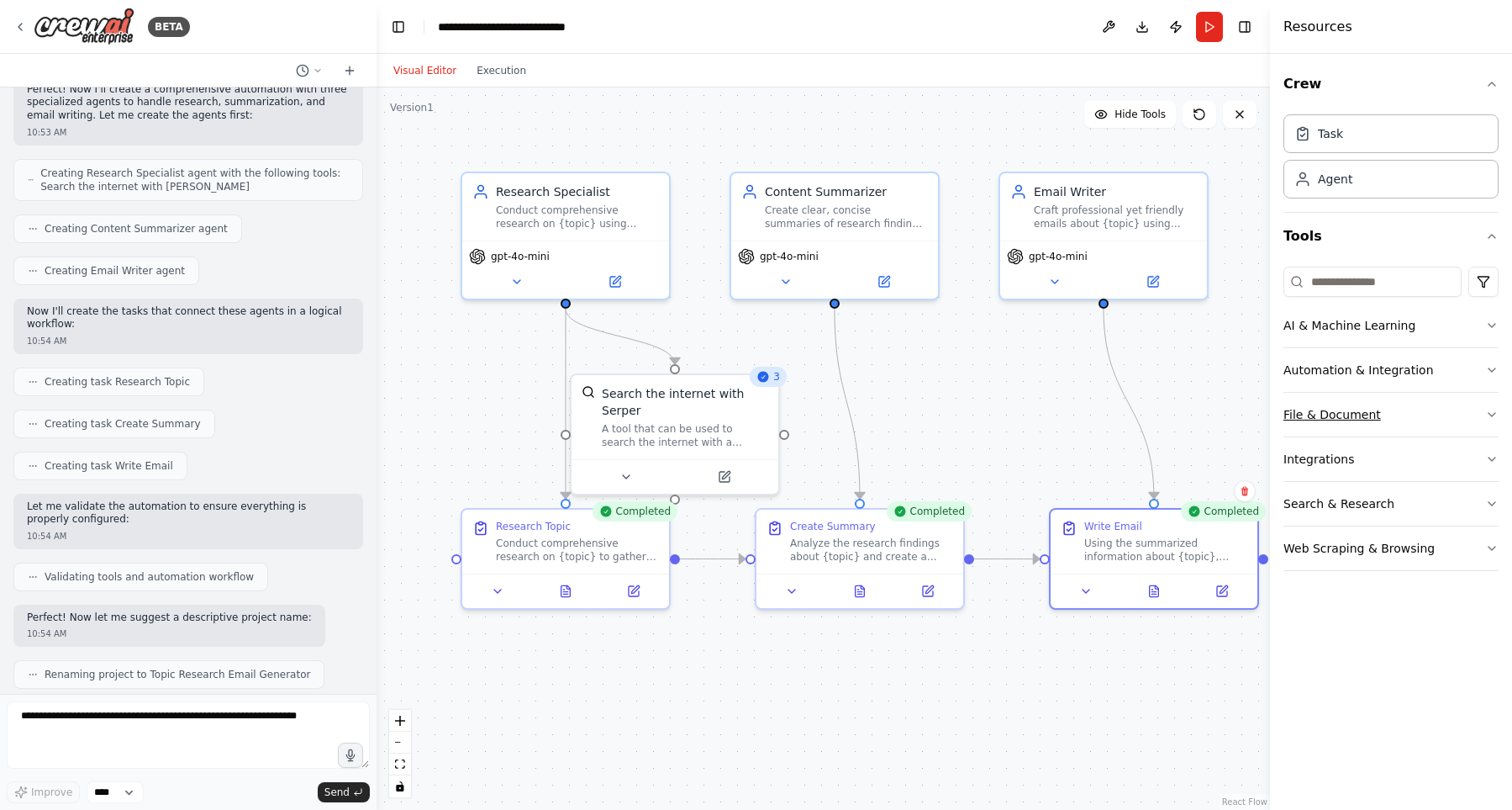
click at [1401, 393] on button "File & Document" at bounding box center [1391, 414] width 215 height 43
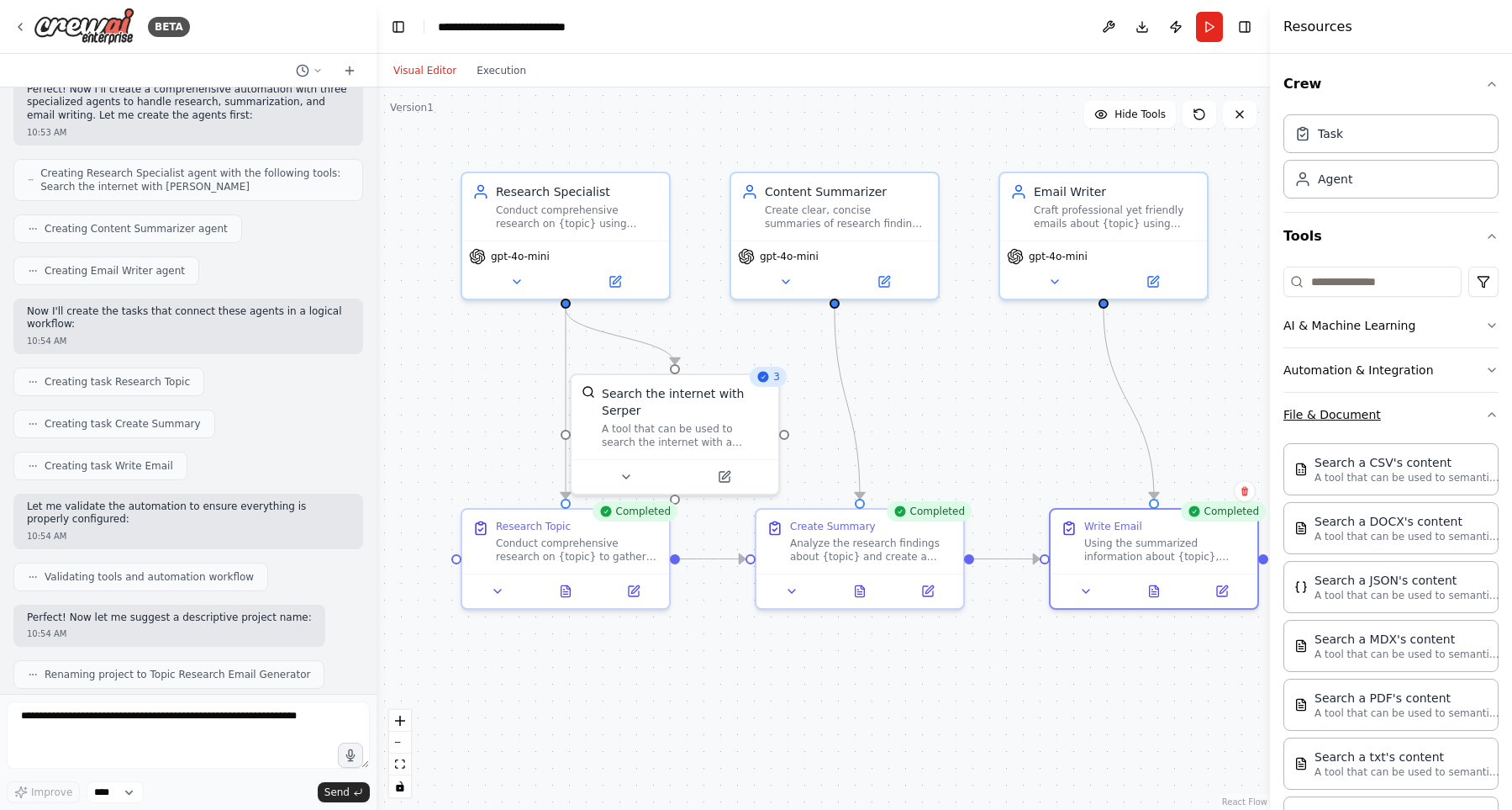
click at [1400, 401] on button "File & Document" at bounding box center [1391, 414] width 215 height 43
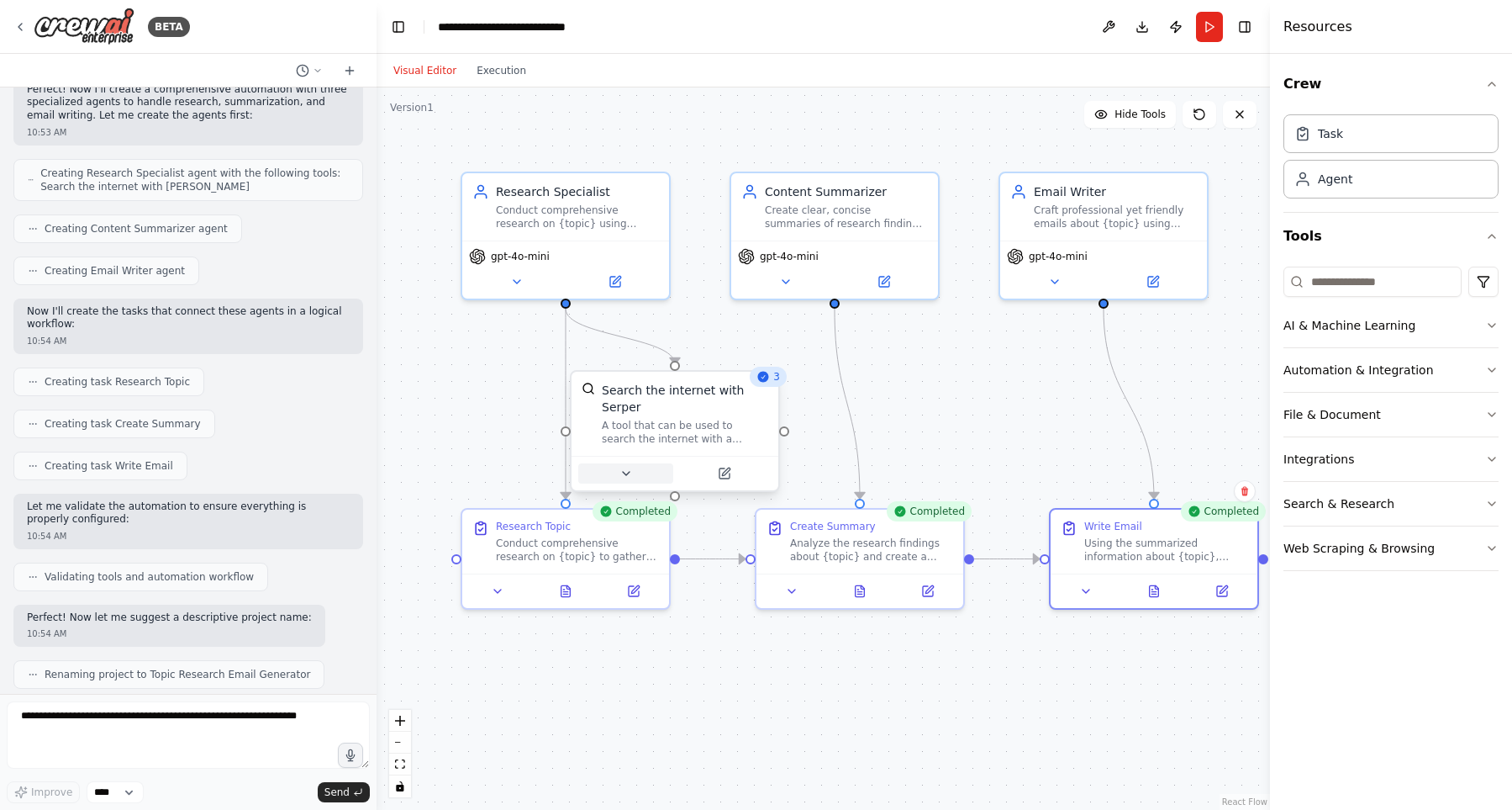
click at [639, 473] on button at bounding box center [625, 473] width 95 height 20
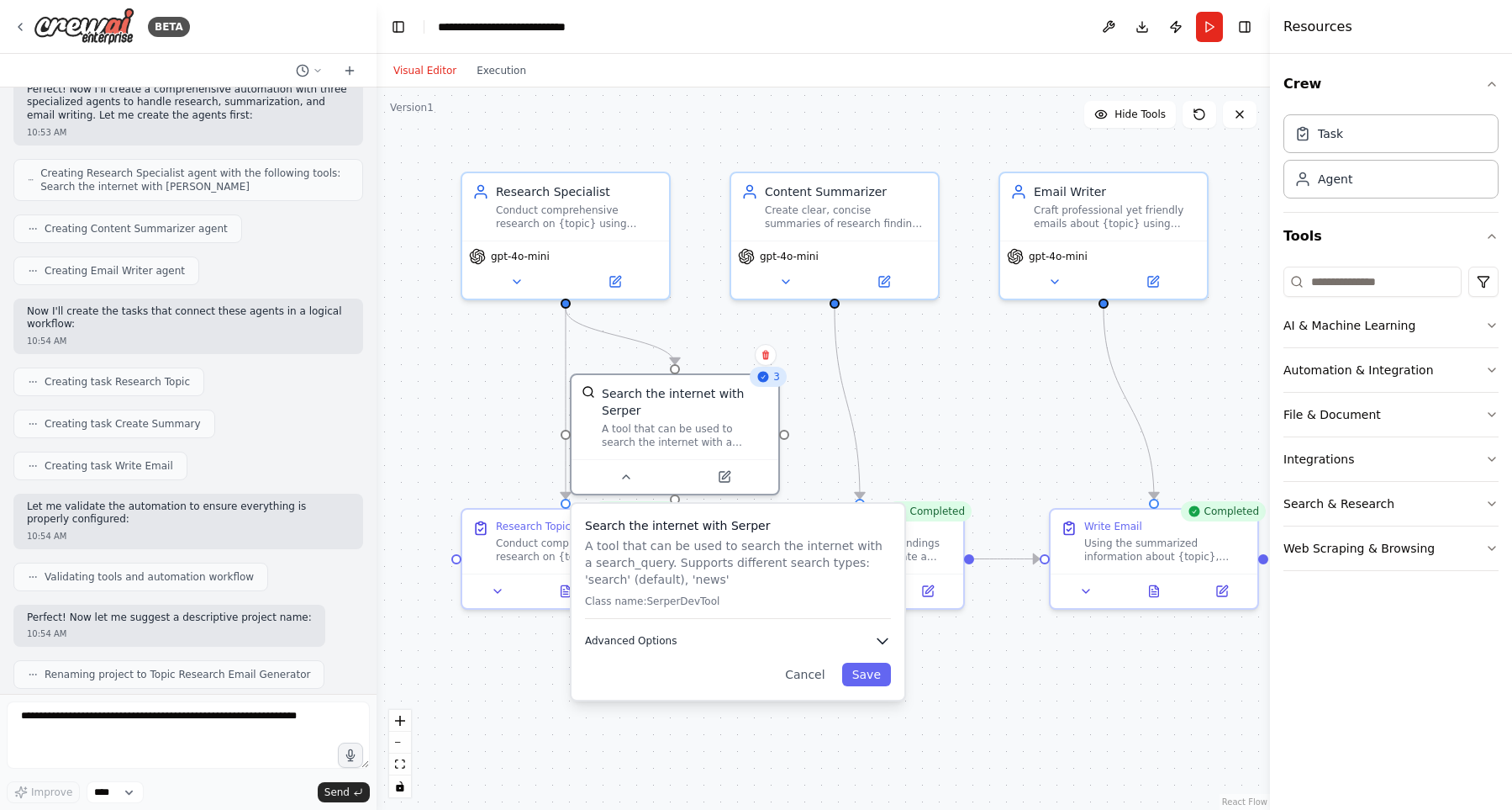
click at [810, 633] on button "Advanced Options" at bounding box center [738, 641] width 306 height 17
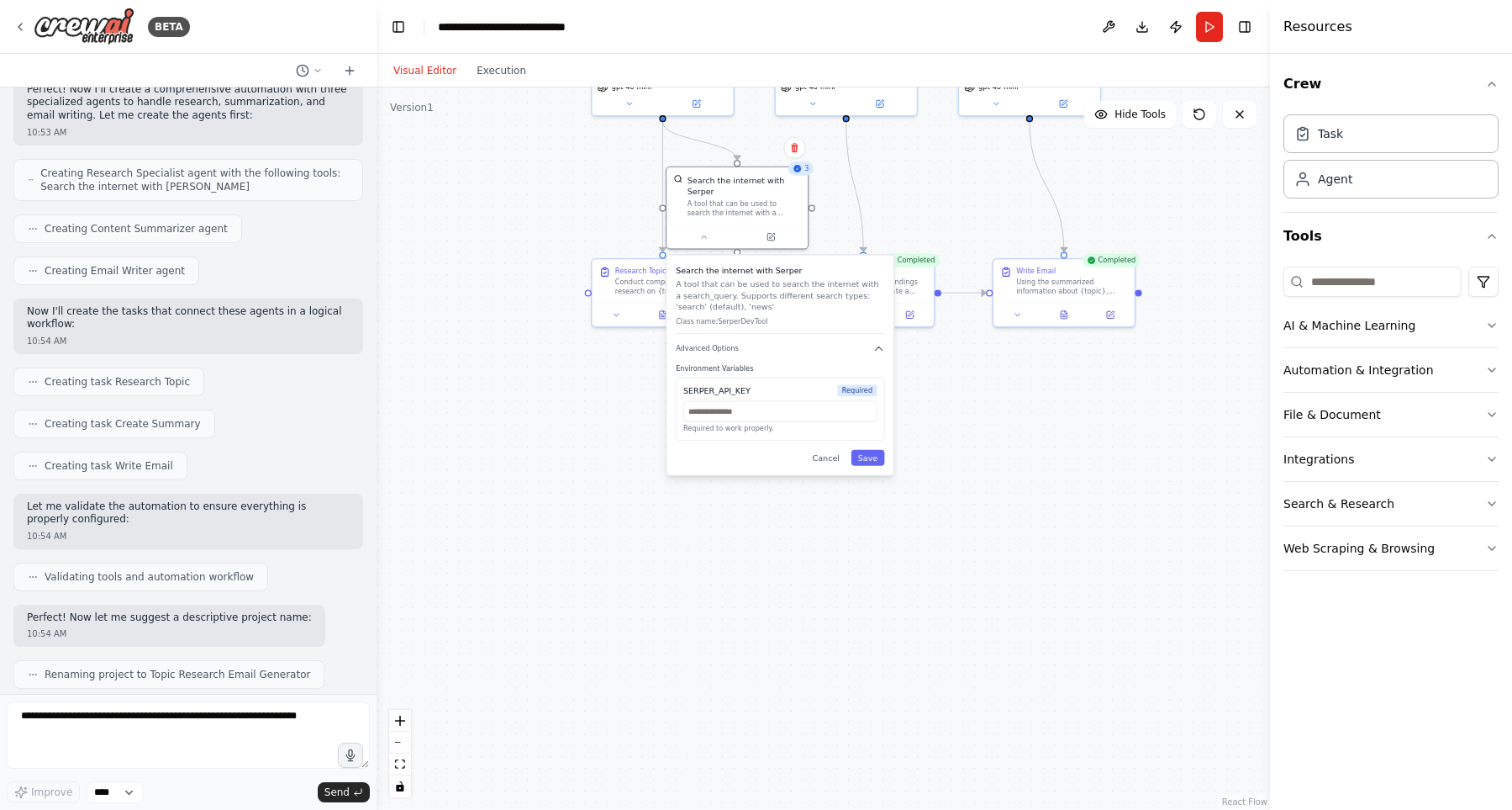
drag, startPoint x: 942, startPoint y: 426, endPoint x: 927, endPoint y: 197, distance: 229.5
click at [927, 197] on div ".deletable-edge-delete-btn { width: 20px; height: 20px; border: 0px solid #ffff…" at bounding box center [823, 448] width 894 height 722
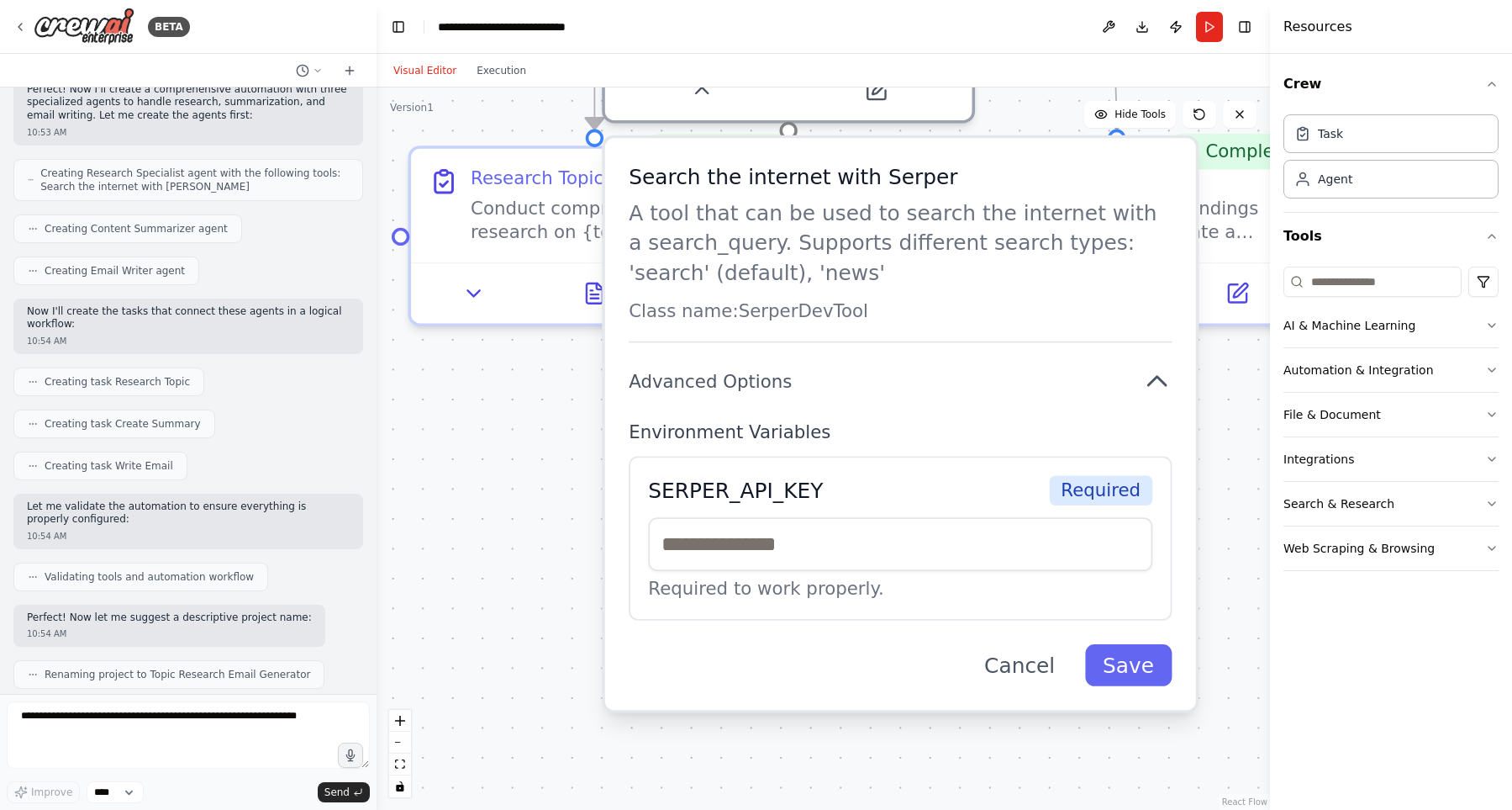
drag, startPoint x: 431, startPoint y: 347, endPoint x: 431, endPoint y: 512, distance: 165.0
click at [431, 512] on div ".deletable-edge-delete-btn { width: 20px; height: 20px; border: 0px solid #ffff…" at bounding box center [823, 448] width 894 height 722
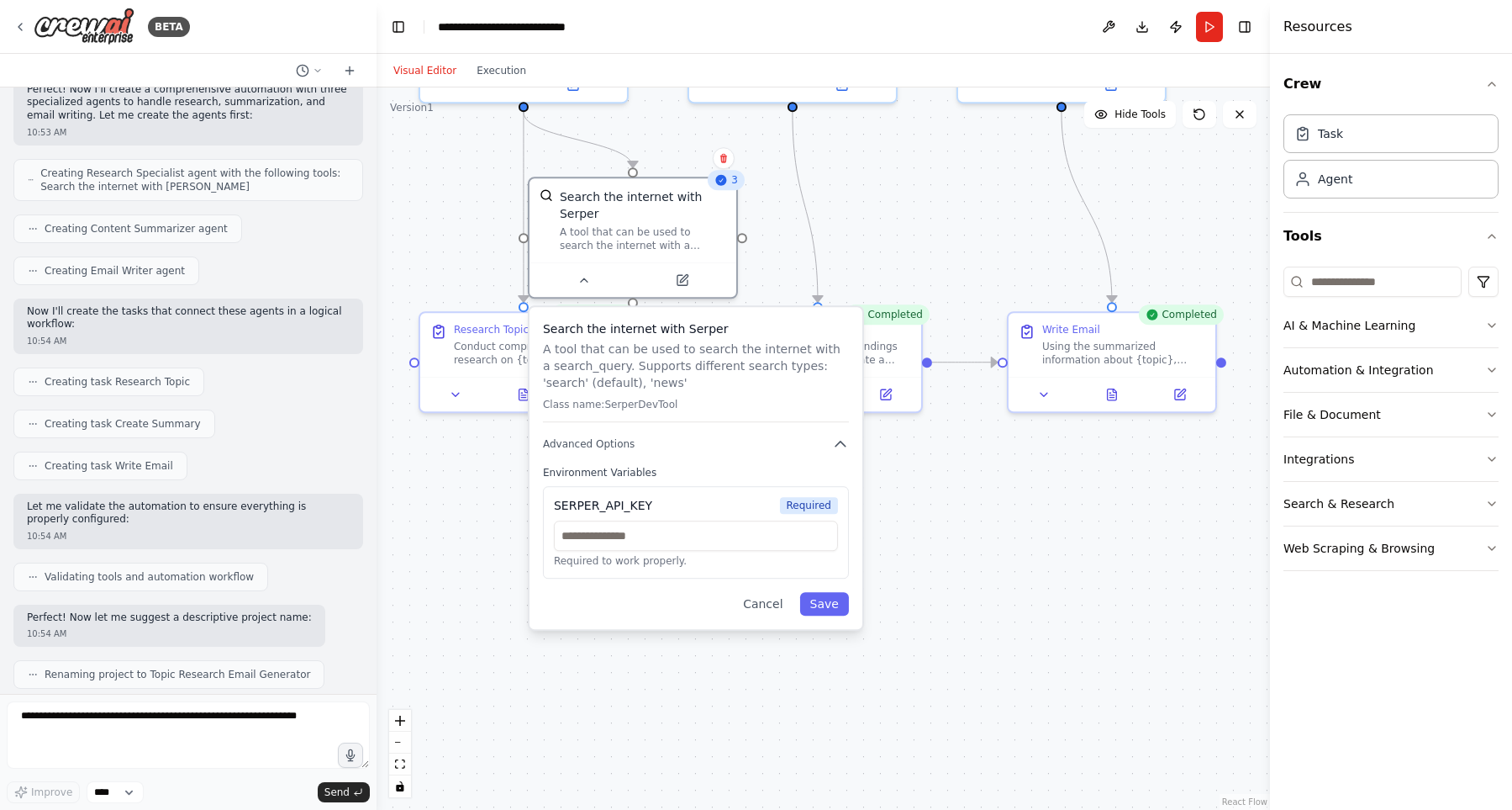
click at [1004, 559] on div ".deletable-edge-delete-btn { width: 20px; height: 20px; border: 0px solid #ffff…" at bounding box center [823, 448] width 894 height 722
click at [765, 612] on button "Cancel" at bounding box center [763, 604] width 59 height 24
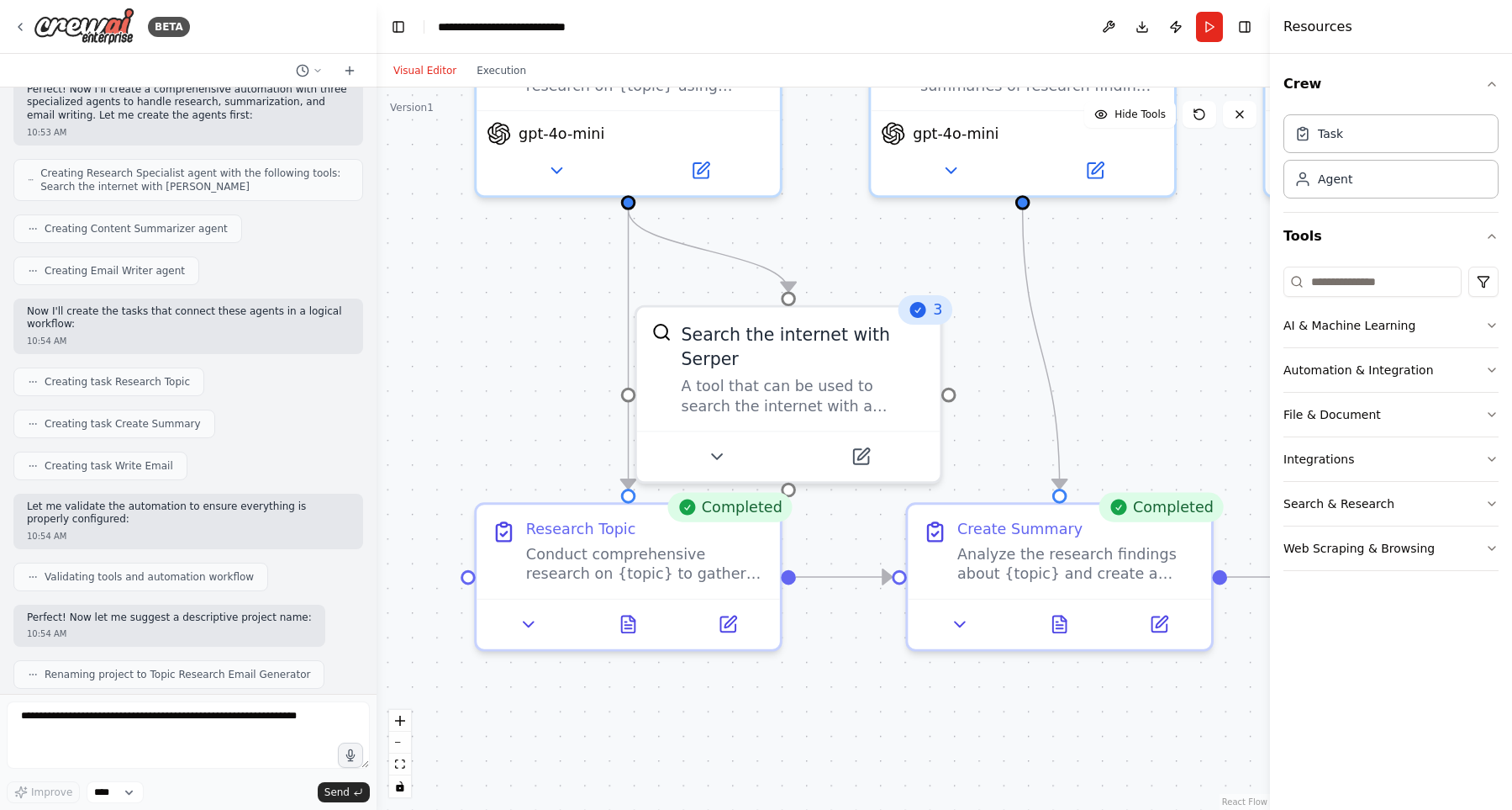
drag, startPoint x: 756, startPoint y: 538, endPoint x: 1053, endPoint y: 809, distance: 402.1
click at [1053, 809] on div ".deletable-edge-delete-btn { width: 20px; height: 20px; border: 0px solid #ffff…" at bounding box center [823, 448] width 894 height 722
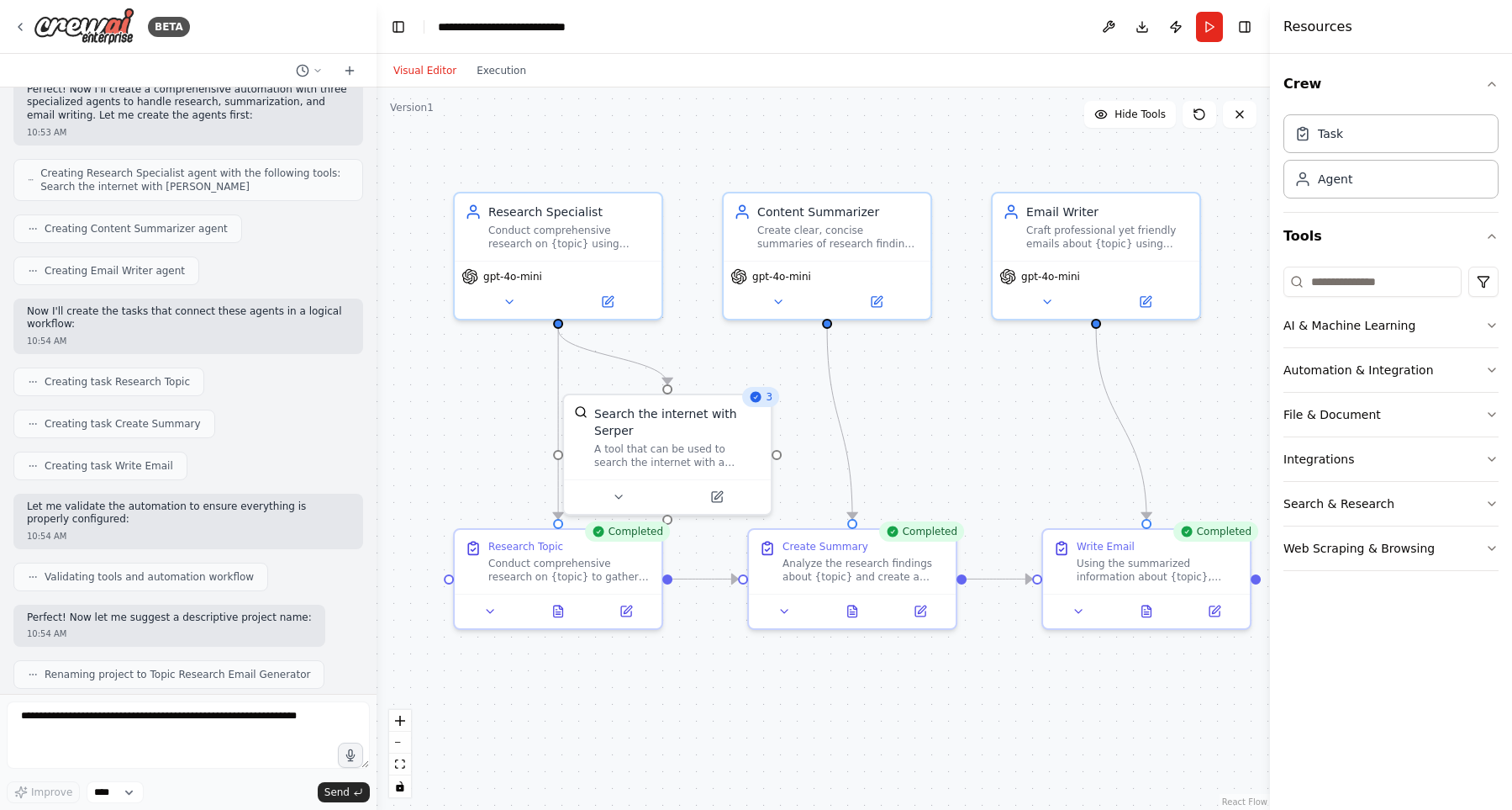
drag, startPoint x: 1059, startPoint y: 762, endPoint x: 799, endPoint y: 682, distance: 272.0
click at [799, 682] on div ".deletable-edge-delete-btn { width: 20px; height: 20px; border: 0px solid #ffff…" at bounding box center [823, 448] width 894 height 722
click at [635, 615] on button at bounding box center [625, 608] width 58 height 20
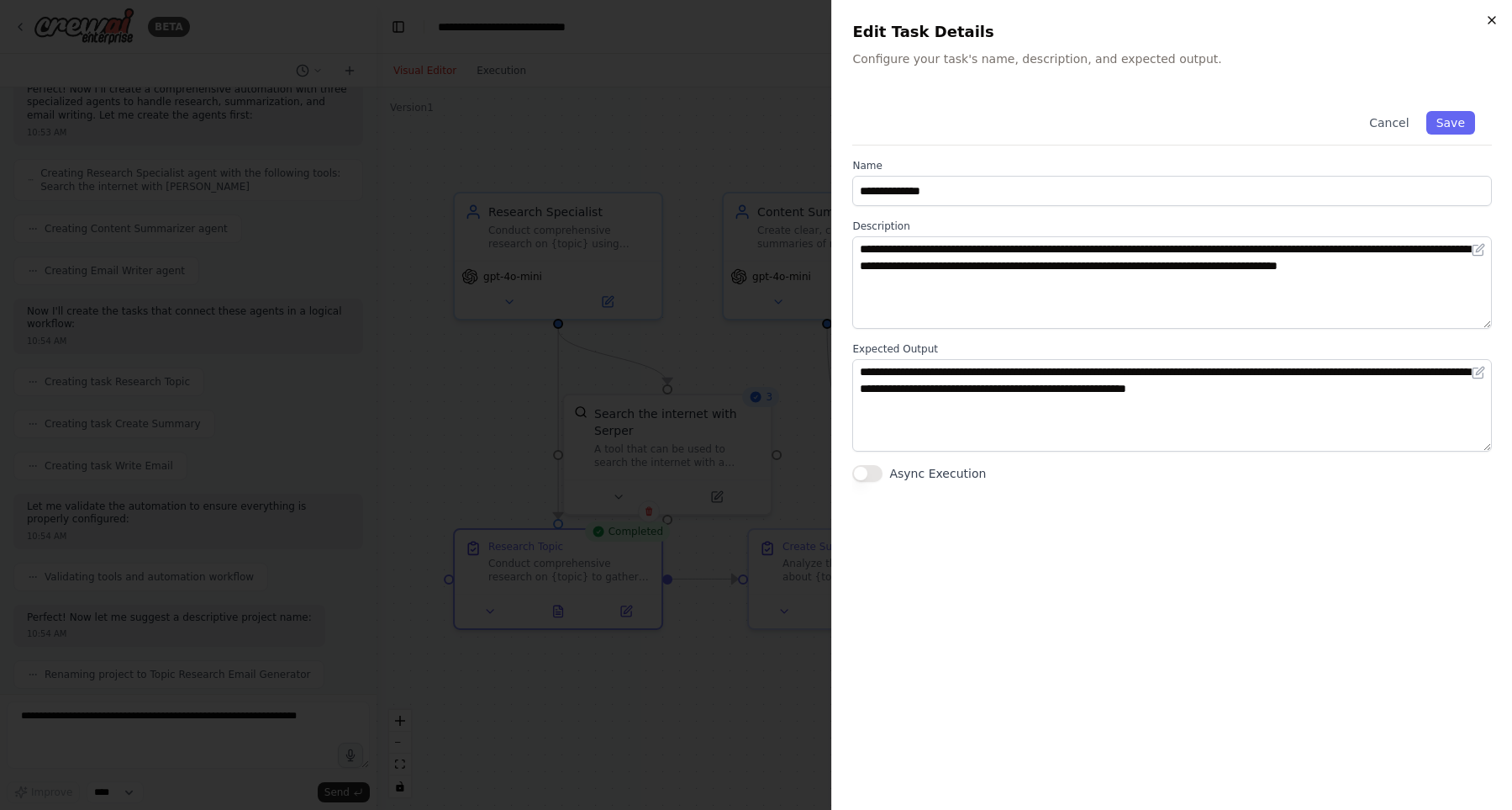
click at [1490, 20] on icon "button" at bounding box center [1492, 19] width 13 height 13
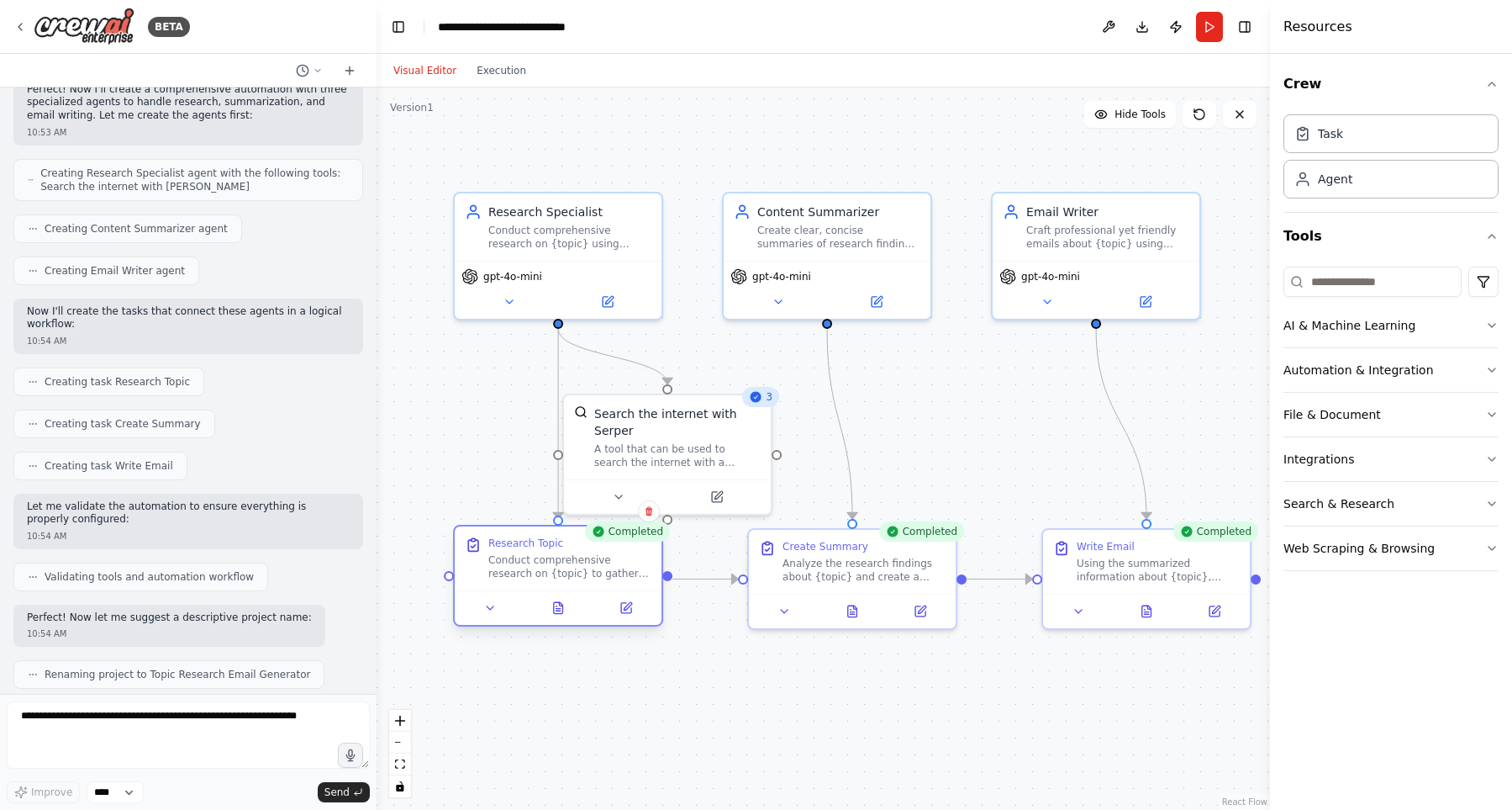
click at [449, 580] on div at bounding box center [448, 574] width 10 height 10
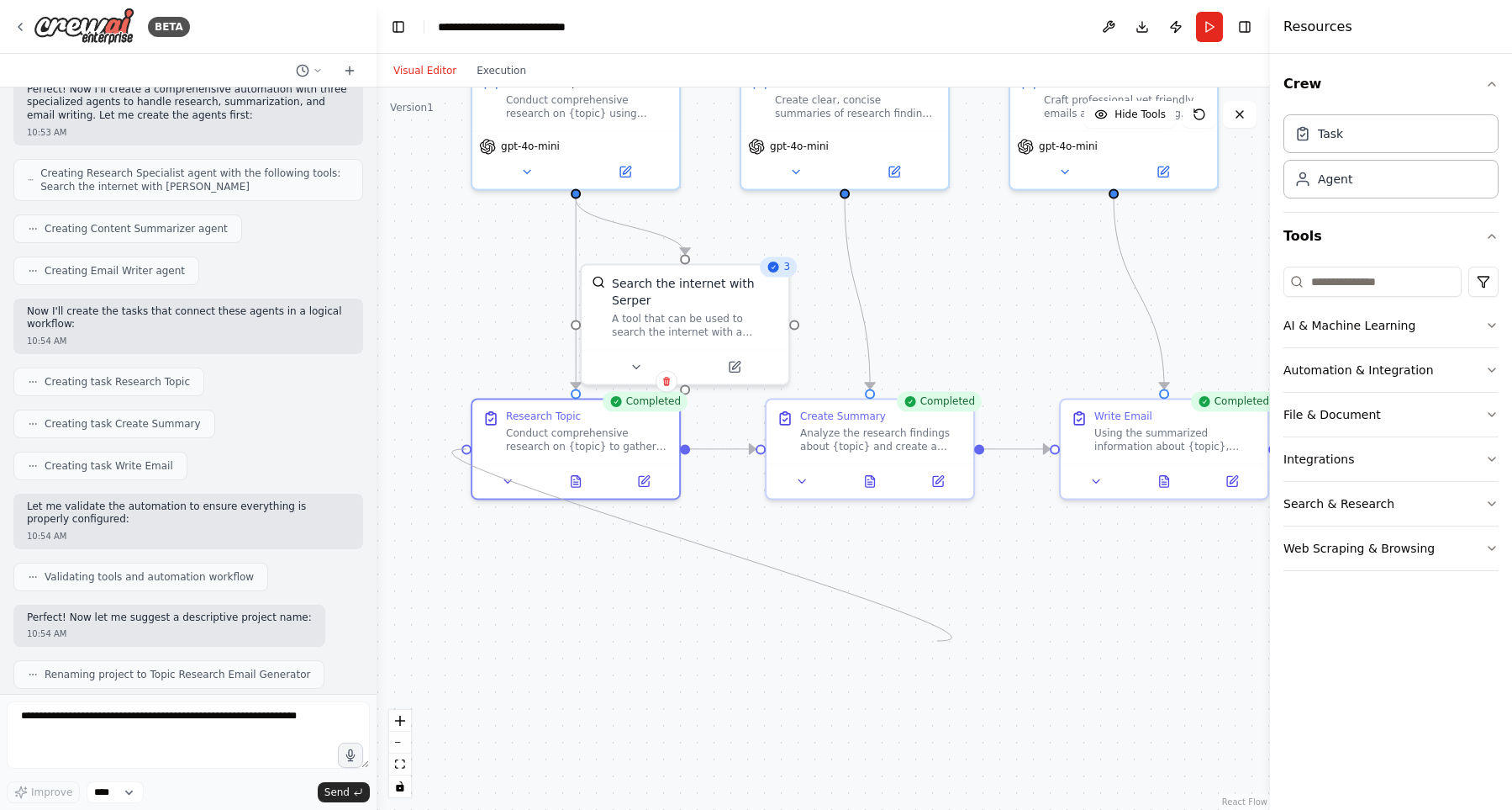
drag, startPoint x: 450, startPoint y: 579, endPoint x: 938, endPoint y: 640, distance: 491.8
click at [938, 640] on div ".deletable-edge-delete-btn { width: 20px; height: 20px; border: 0px solid #ffff…" at bounding box center [823, 448] width 894 height 722
click at [467, 447] on div at bounding box center [466, 445] width 10 height 10
click at [464, 440] on div ".deletable-edge-delete-btn { width: 20px; height: 20px; border: 0px solid #ffff…" at bounding box center [823, 448] width 894 height 722
click at [462, 443] on div ".deletable-edge-delete-btn { width: 20px; height: 20px; border: 0px solid #ffff…" at bounding box center [823, 448] width 894 height 722
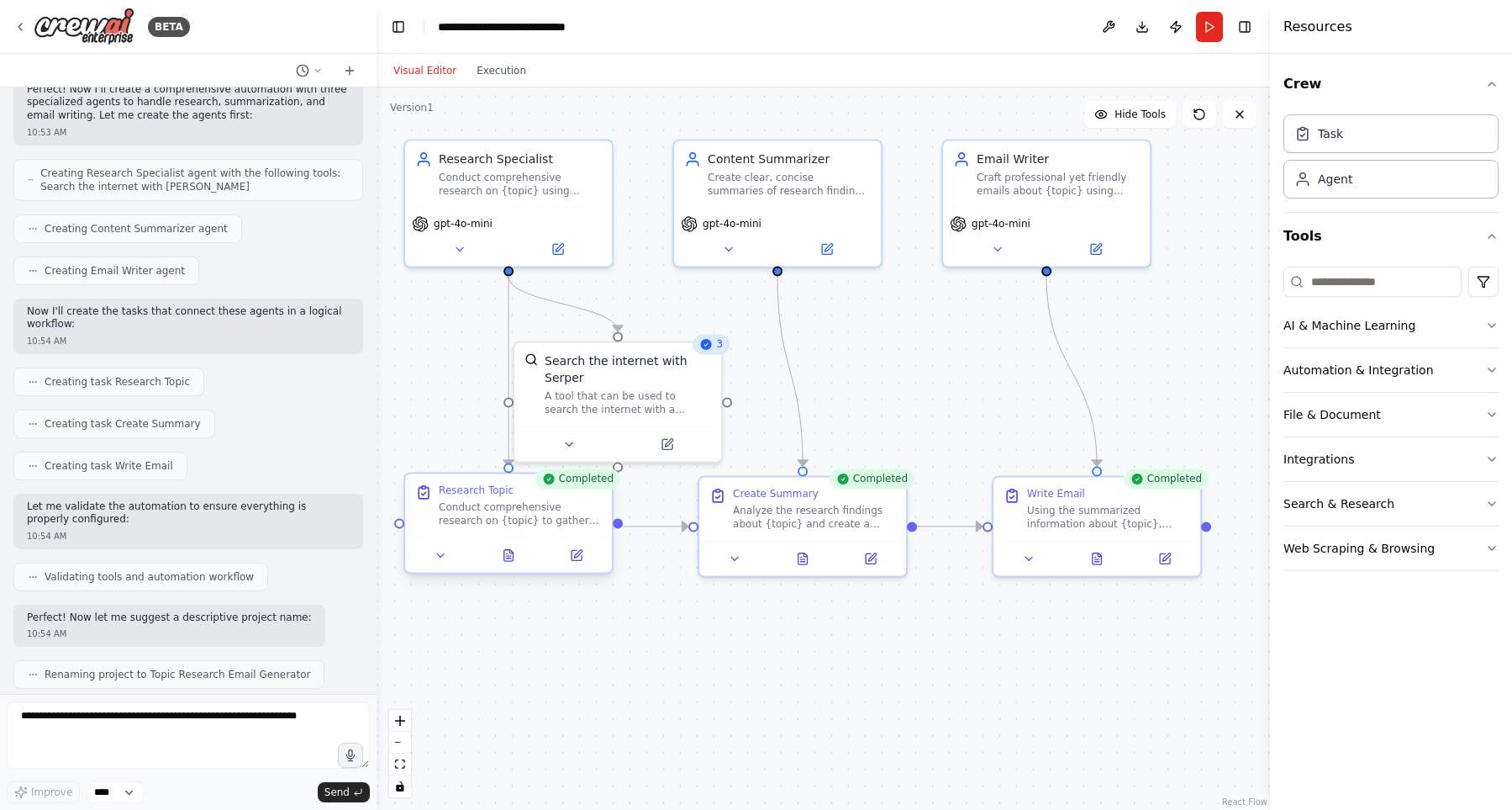
drag, startPoint x: 462, startPoint y: 449, endPoint x: 421, endPoint y: 515, distance: 77.7
click at [393, 530] on div ".deletable-edge-delete-btn { width: 20px; height: 20px; border: 0px solid #ffff…" at bounding box center [823, 448] width 894 height 722
click at [395, 534] on div ".deletable-edge-delete-btn { width: 20px; height: 20px; border: 0px solid #ffff…" at bounding box center [823, 448] width 894 height 722
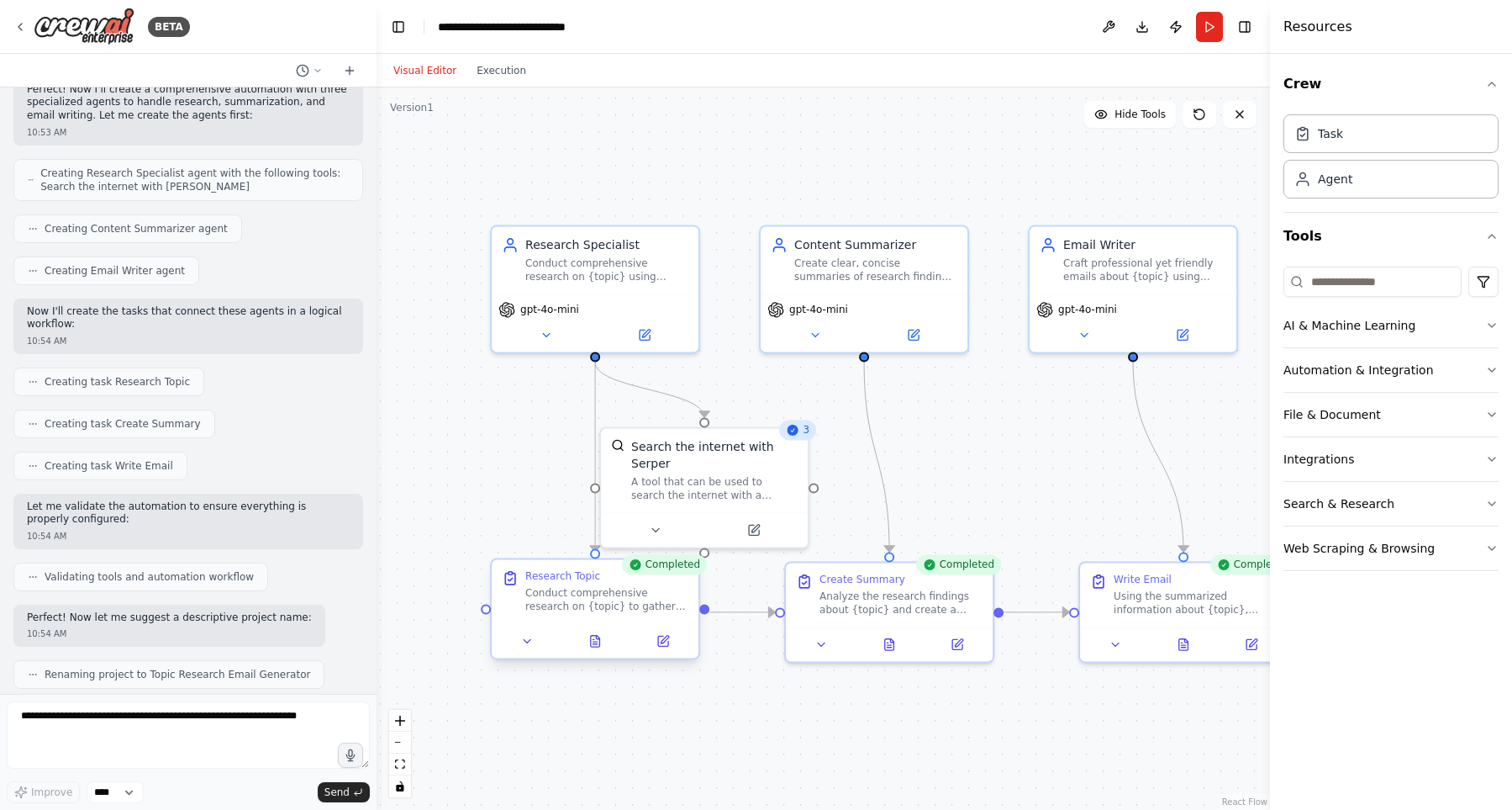
drag, startPoint x: 395, startPoint y: 534, endPoint x: 484, endPoint y: 616, distance: 121.0
click at [484, 616] on div ".deletable-edge-delete-btn { width: 20px; height: 20px; border: 0px solid #ffff…" at bounding box center [823, 448] width 894 height 722
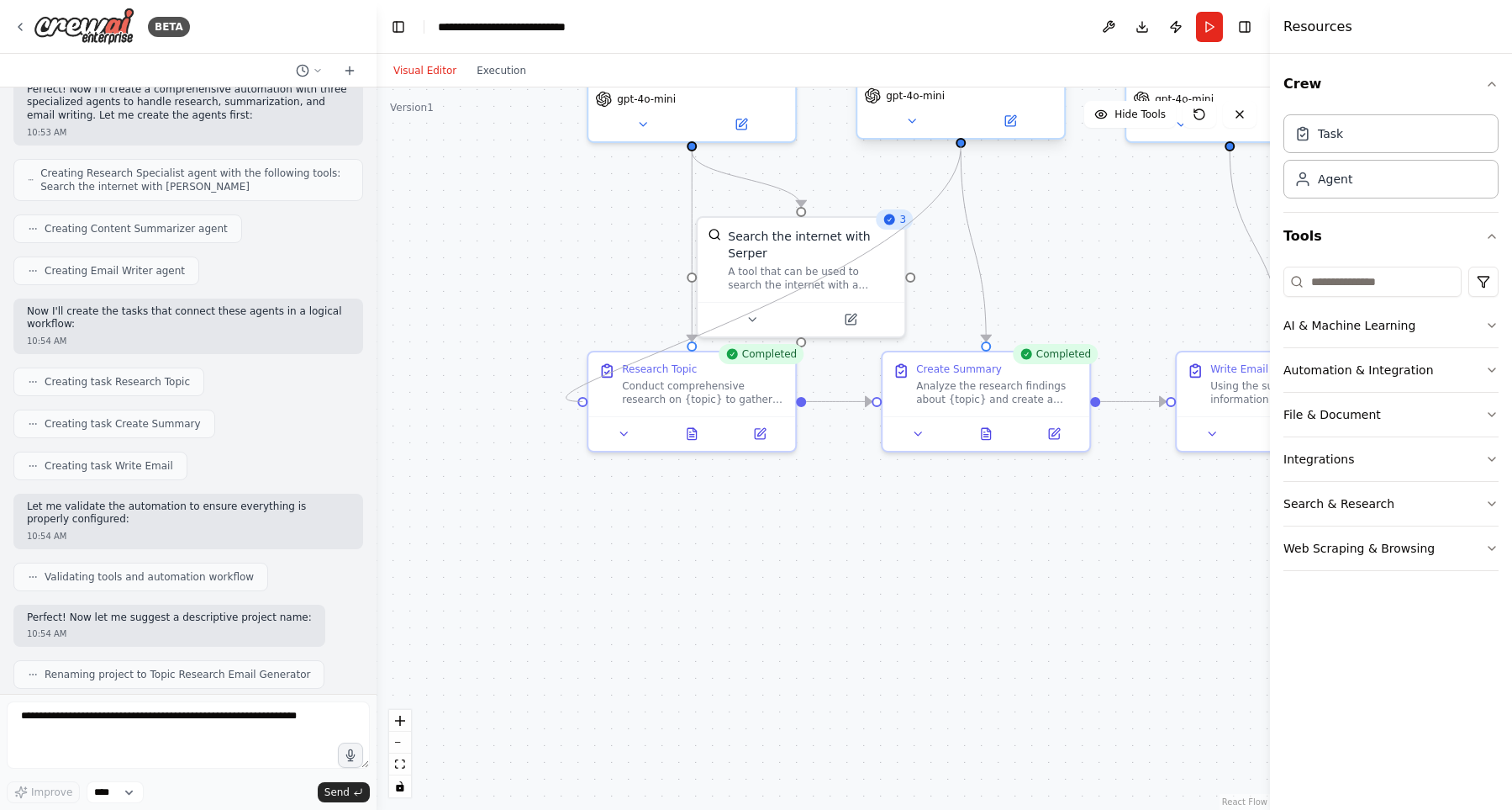
drag, startPoint x: 487, startPoint y: 609, endPoint x: 961, endPoint y: 140, distance: 666.8
click at [961, 140] on div "Research Specialist Conduct comprehensive research on {topic} using internet se…" at bounding box center [950, 291] width 894 height 722
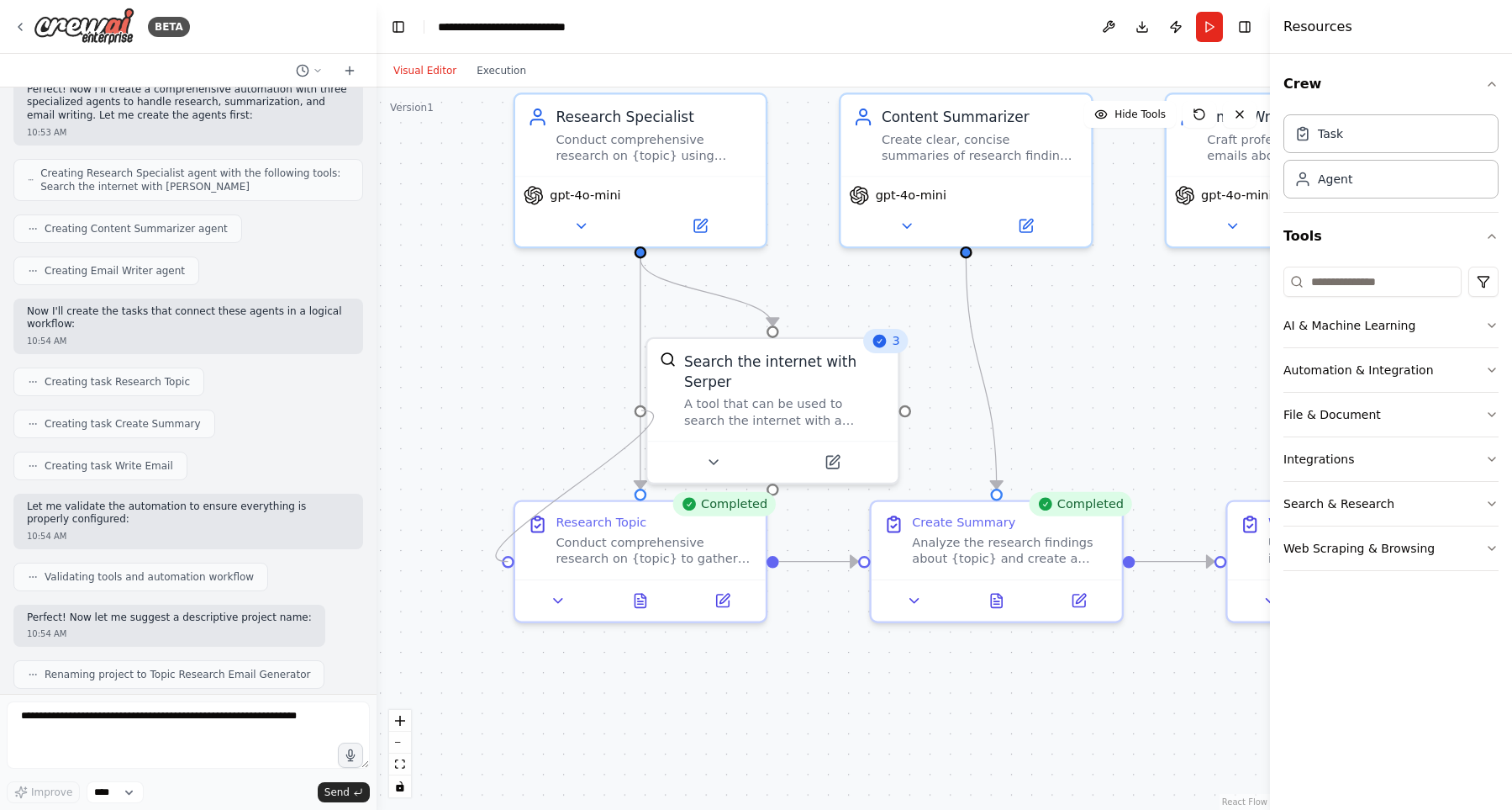
drag, startPoint x: 505, startPoint y: 424, endPoint x: 641, endPoint y: 410, distance: 136.7
click at [641, 410] on div ".deletable-edge-delete-btn { width: 20px; height: 20px; border: 0px solid #ffff…" at bounding box center [952, 428] width 1082 height 875
drag, startPoint x: 640, startPoint y: 402, endPoint x: 503, endPoint y: 563, distance: 211.4
click at [503, 563] on div ".deletable-edge-delete-btn { width: 20px; height: 20px; border: 0px solid #ffff…" at bounding box center [823, 448] width 894 height 722
drag, startPoint x: 778, startPoint y: 487, endPoint x: 503, endPoint y: 556, distance: 283.5
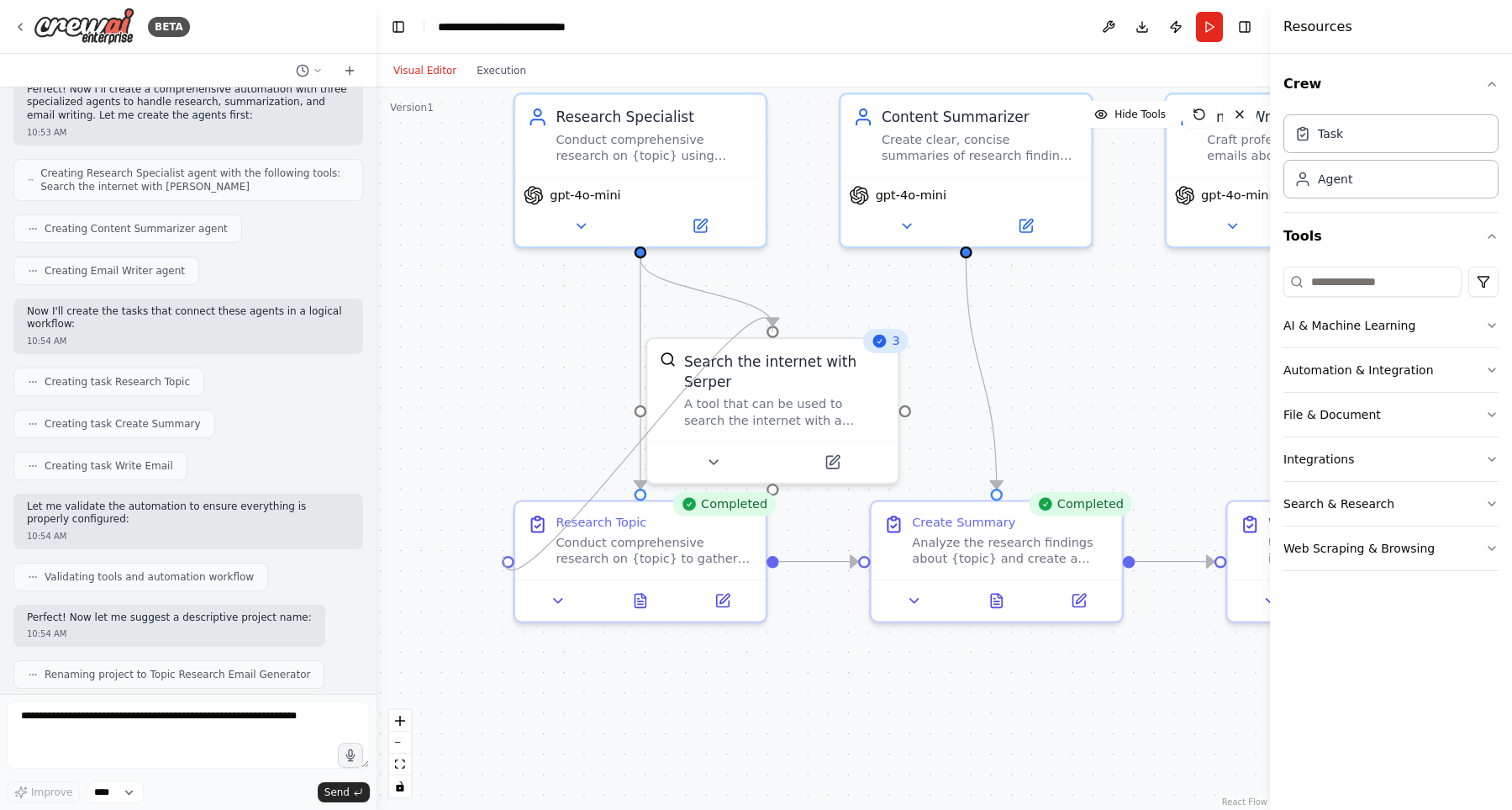
click at [503, 556] on div ".deletable-edge-delete-btn { width: 20px; height: 20px; border: 0px solid #ffff…" at bounding box center [823, 448] width 894 height 722
drag, startPoint x: 903, startPoint y: 409, endPoint x: 507, endPoint y: 549, distance: 420.0
click at [507, 549] on div ".deletable-edge-delete-btn { width: 20px; height: 20px; border: 0px solid #ffff…" at bounding box center [823, 448] width 894 height 722
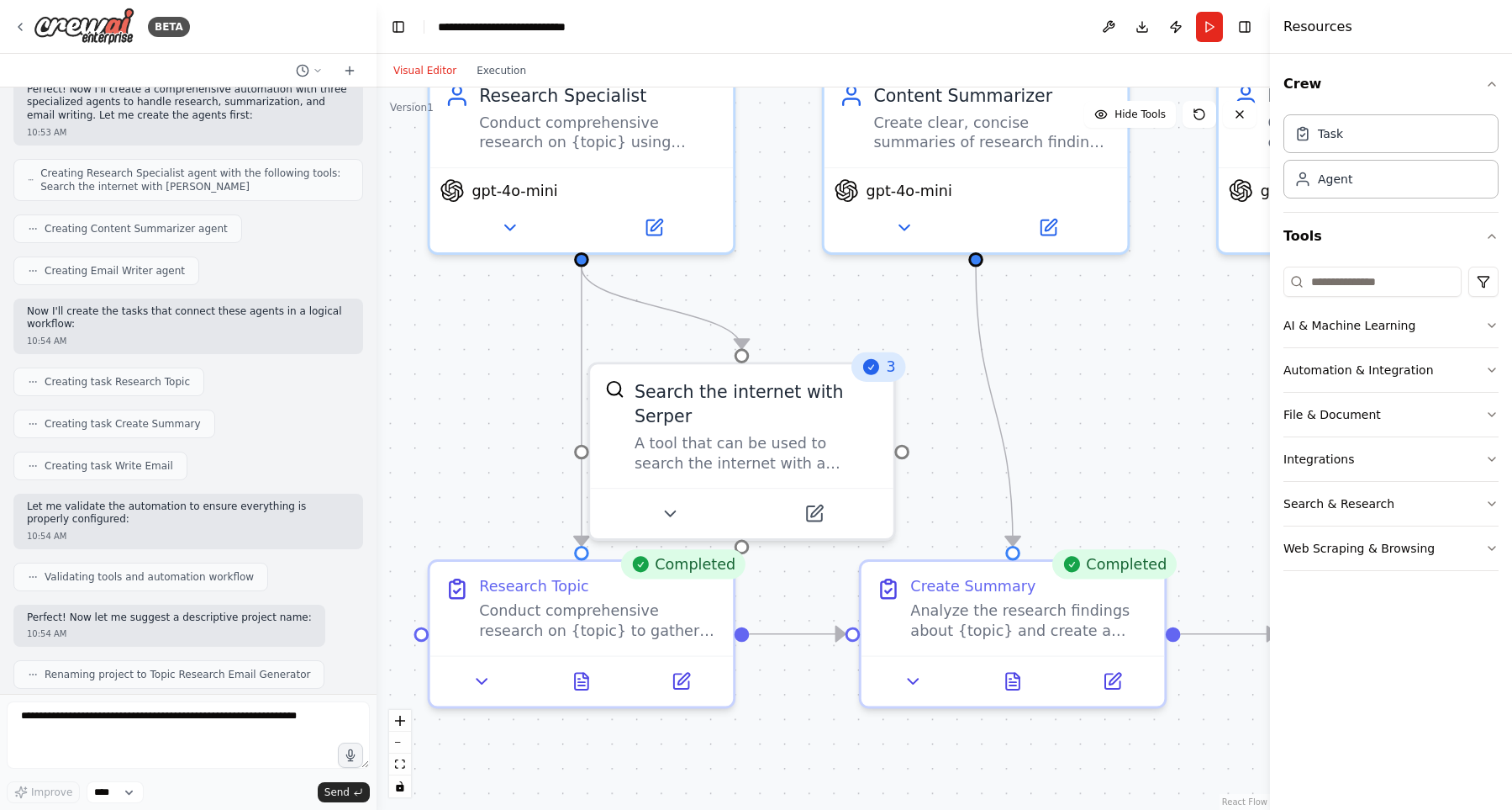
drag, startPoint x: 1052, startPoint y: 304, endPoint x: 827, endPoint y: 492, distance: 293.2
click at [831, 490] on div ".deletable-edge-delete-btn { width: 20px; height: 20px; border: 0px solid #ffff…" at bounding box center [823, 448] width 894 height 722
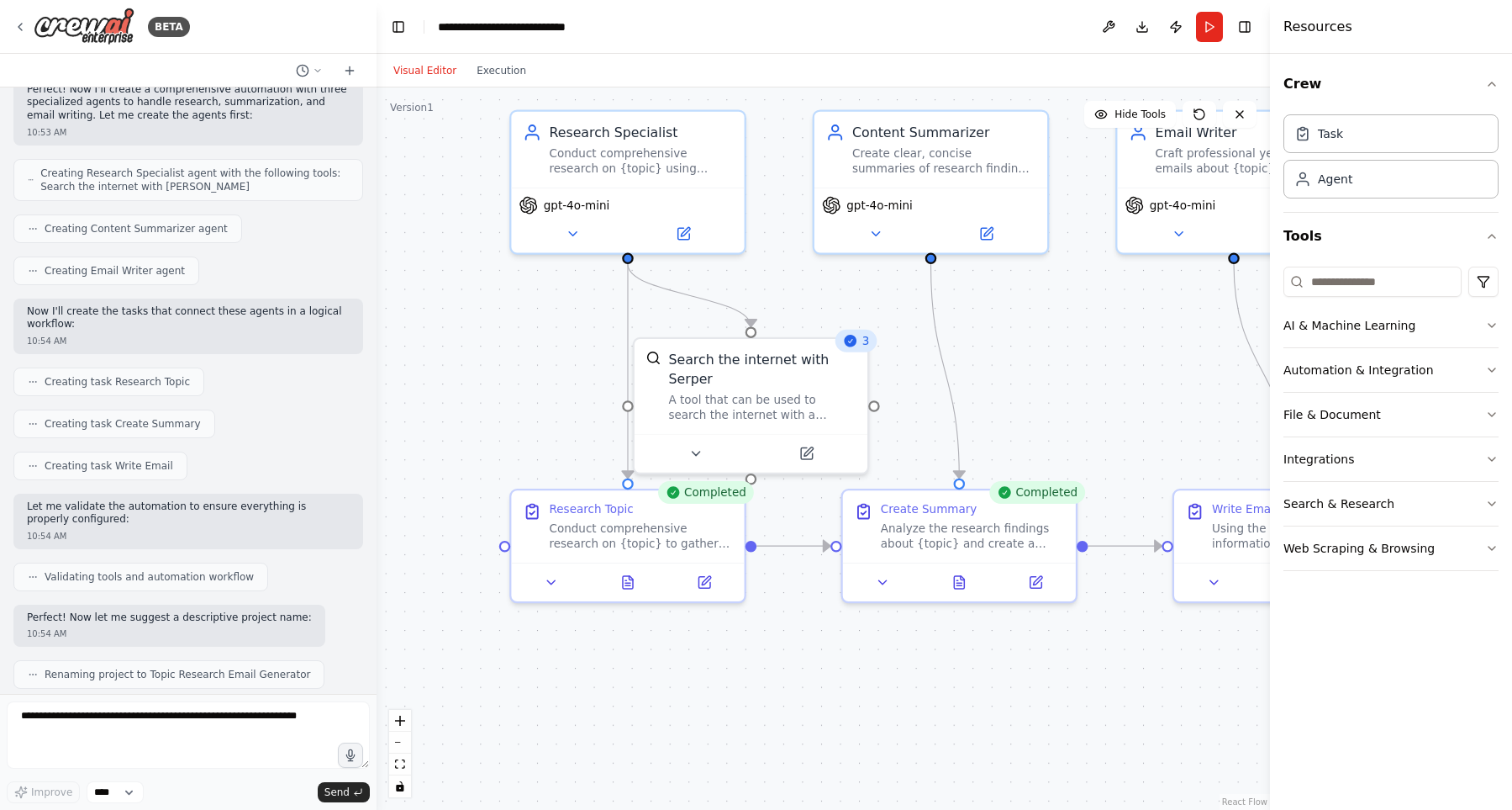
drag, startPoint x: 857, startPoint y: 544, endPoint x: 998, endPoint y: 422, distance: 186.5
click at [998, 422] on div ".deletable-edge-delete-btn { width: 20px; height: 20px; border: 0px solid #ffff…" at bounding box center [823, 448] width 894 height 722
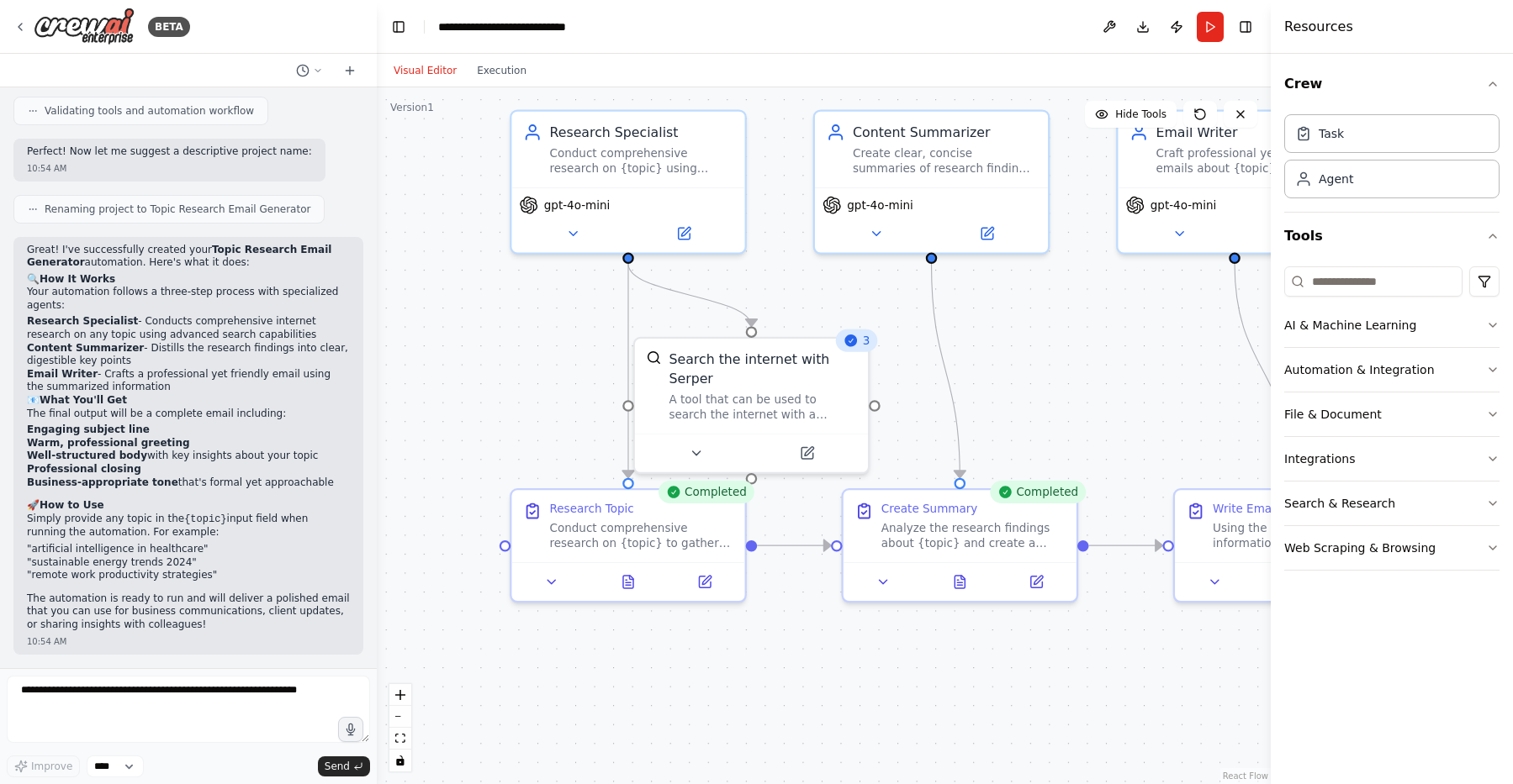
scroll to position [795, 0]
